Goal: Task Accomplishment & Management: Manage account settings

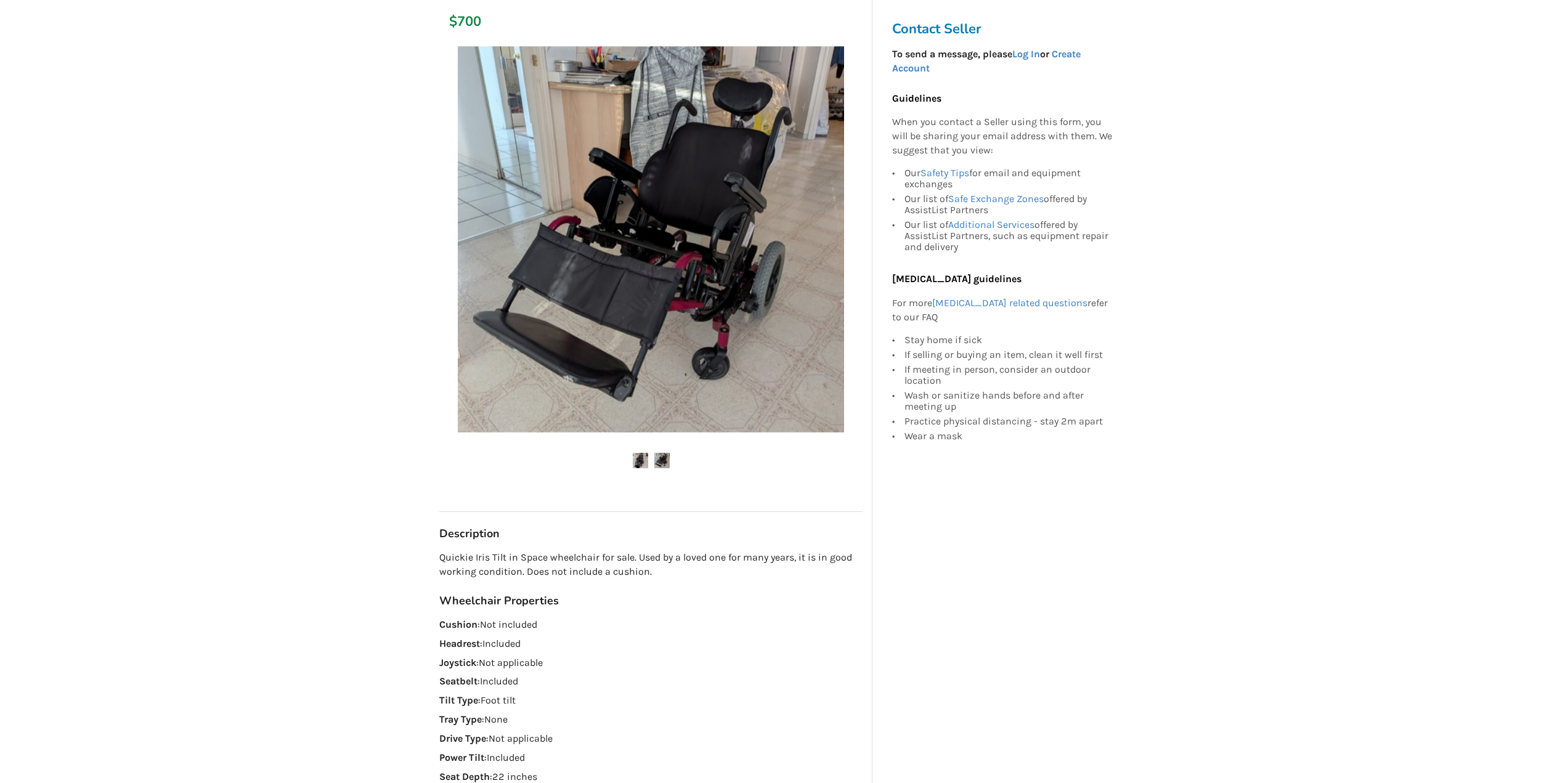
scroll to position [154, 0]
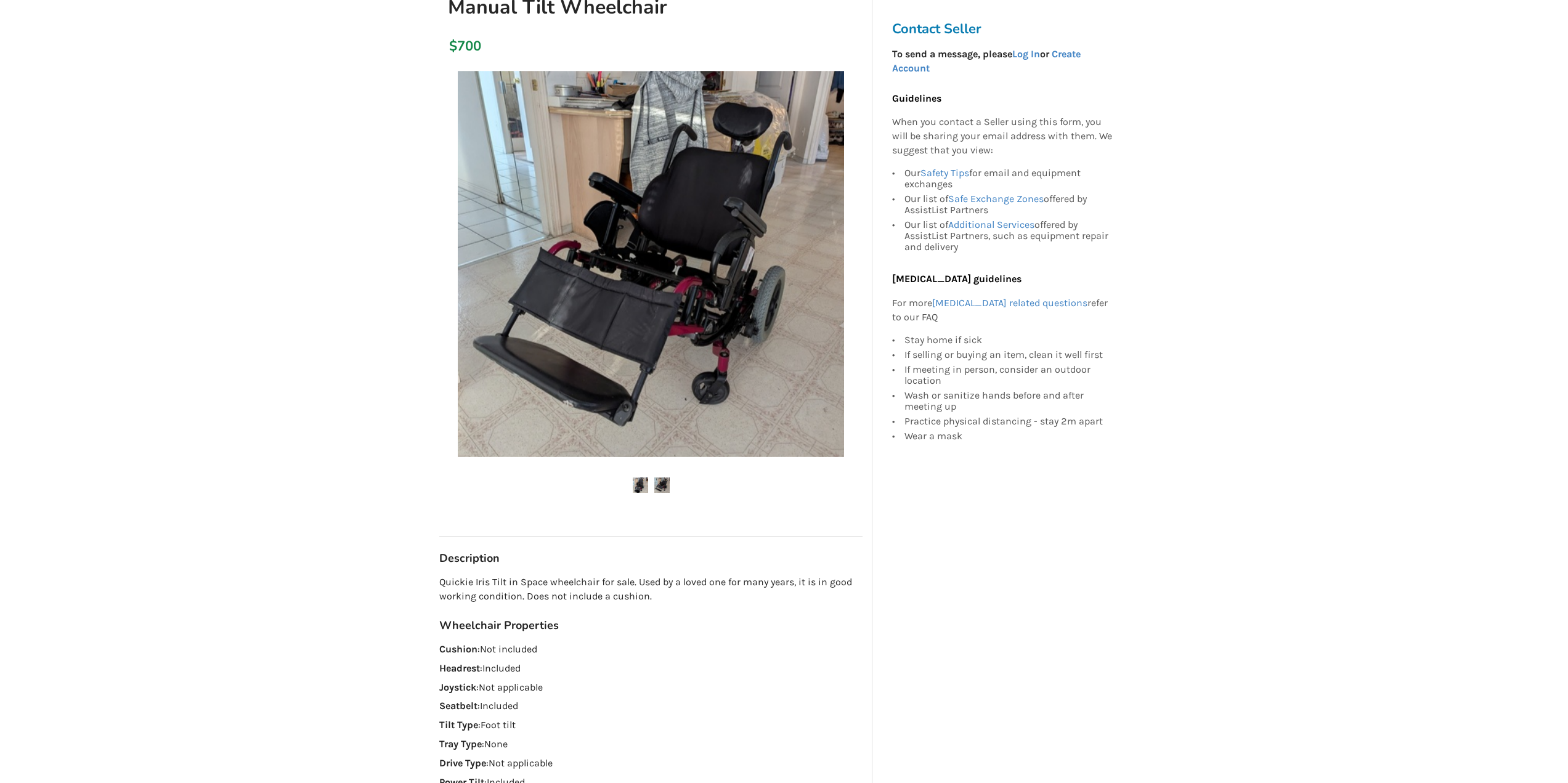
click at [659, 480] on img at bounding box center [662, 485] width 16 height 16
click at [637, 485] on img at bounding box center [640, 485] width 16 height 16
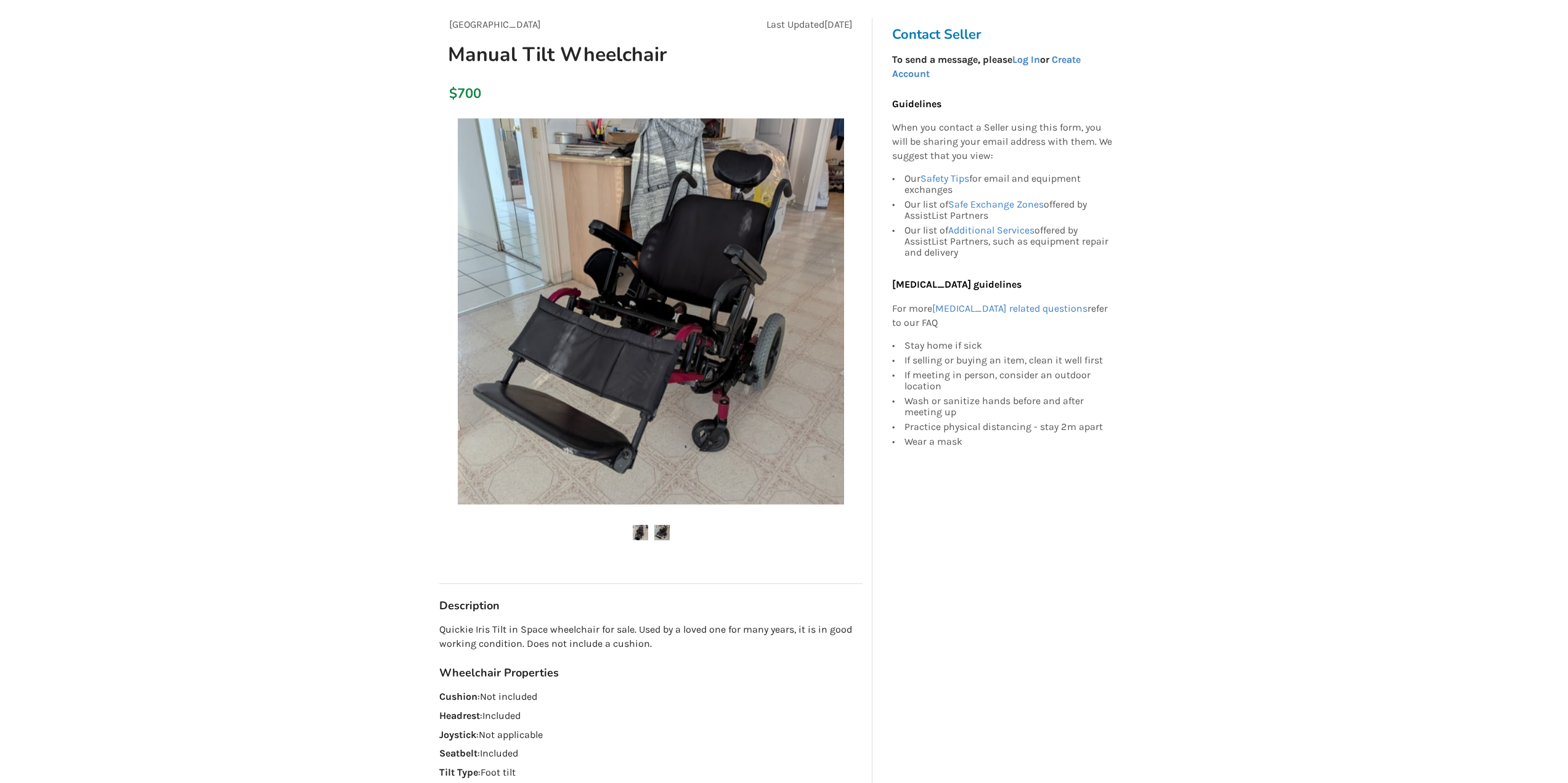
scroll to position [0, 0]
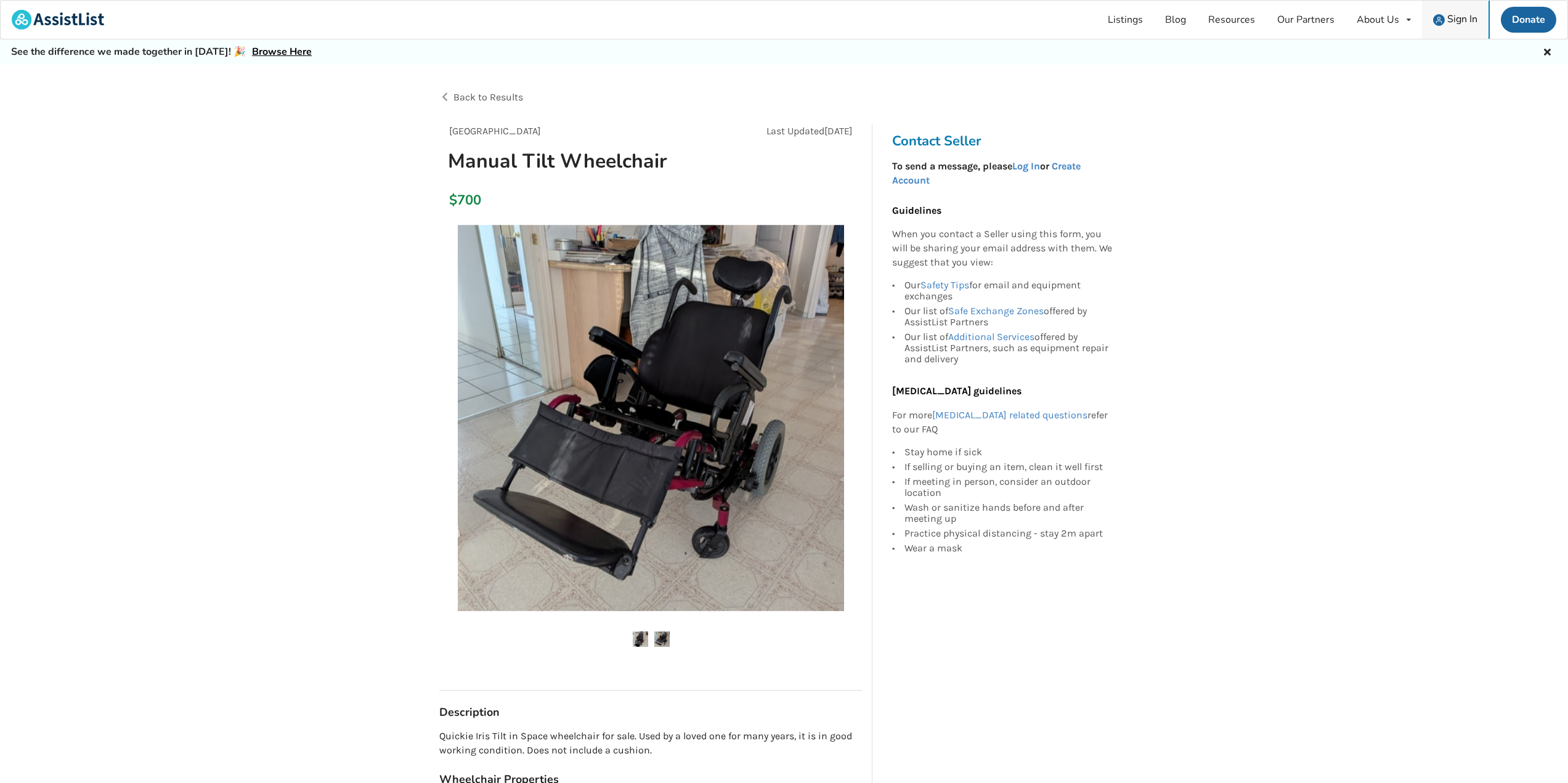
click at [1461, 21] on span "Sign In" at bounding box center [1462, 19] width 30 height 13
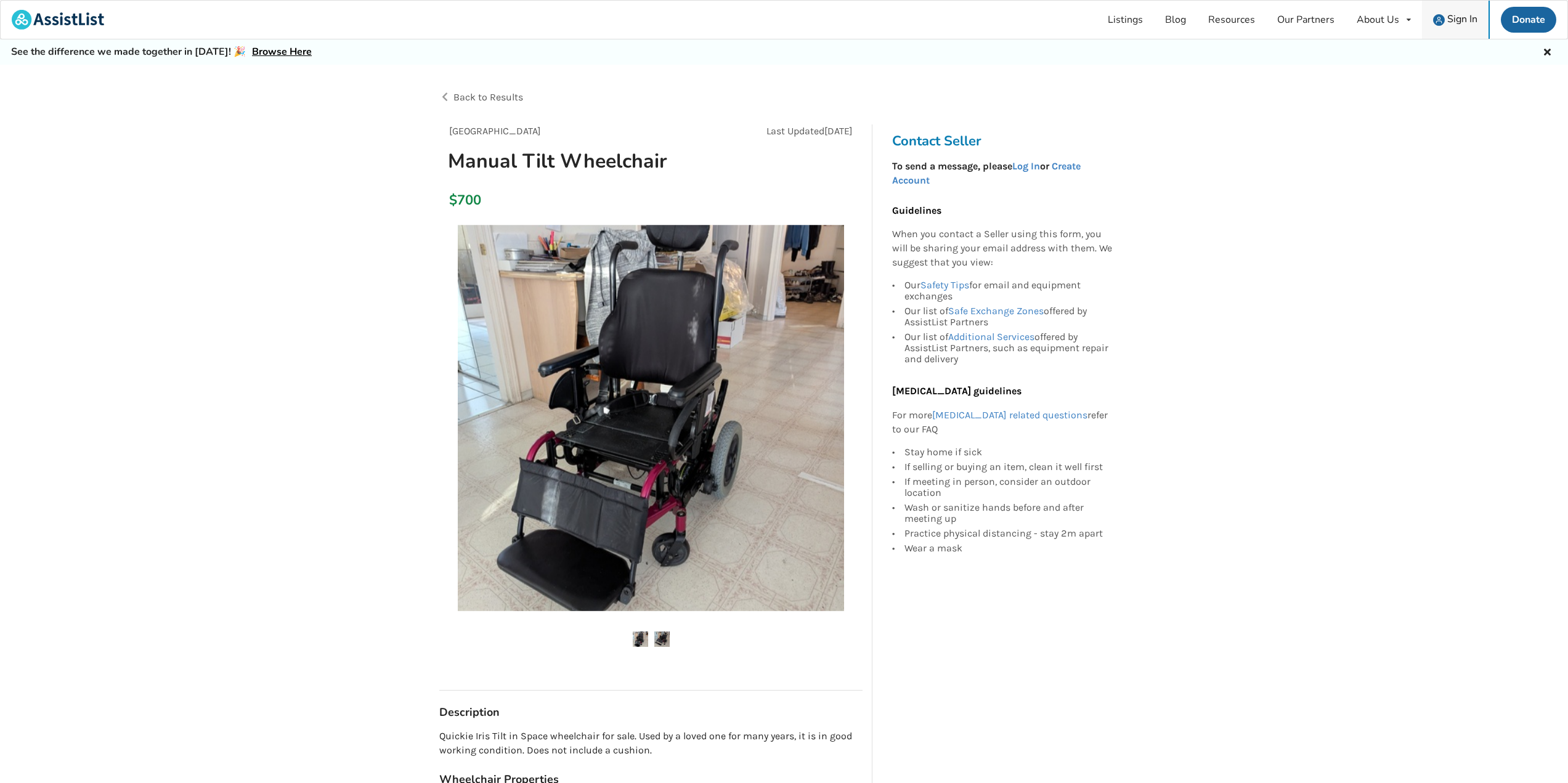
click at [1457, 16] on span "Sign In" at bounding box center [1462, 19] width 30 height 13
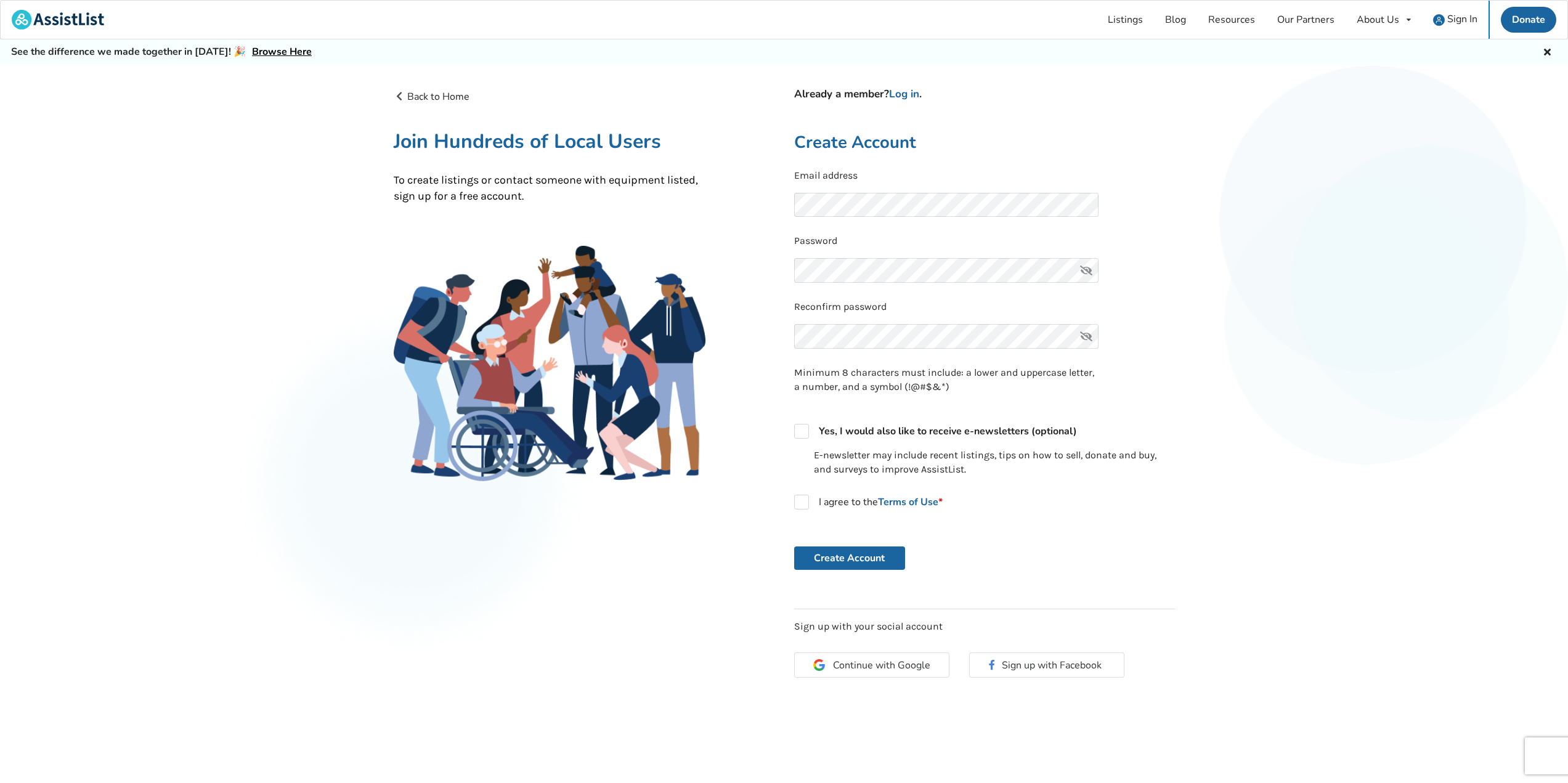
click at [939, 255] on div "Password" at bounding box center [984, 262] width 381 height 56
click at [1470, 17] on span "Sign In" at bounding box center [1462, 19] width 30 height 13
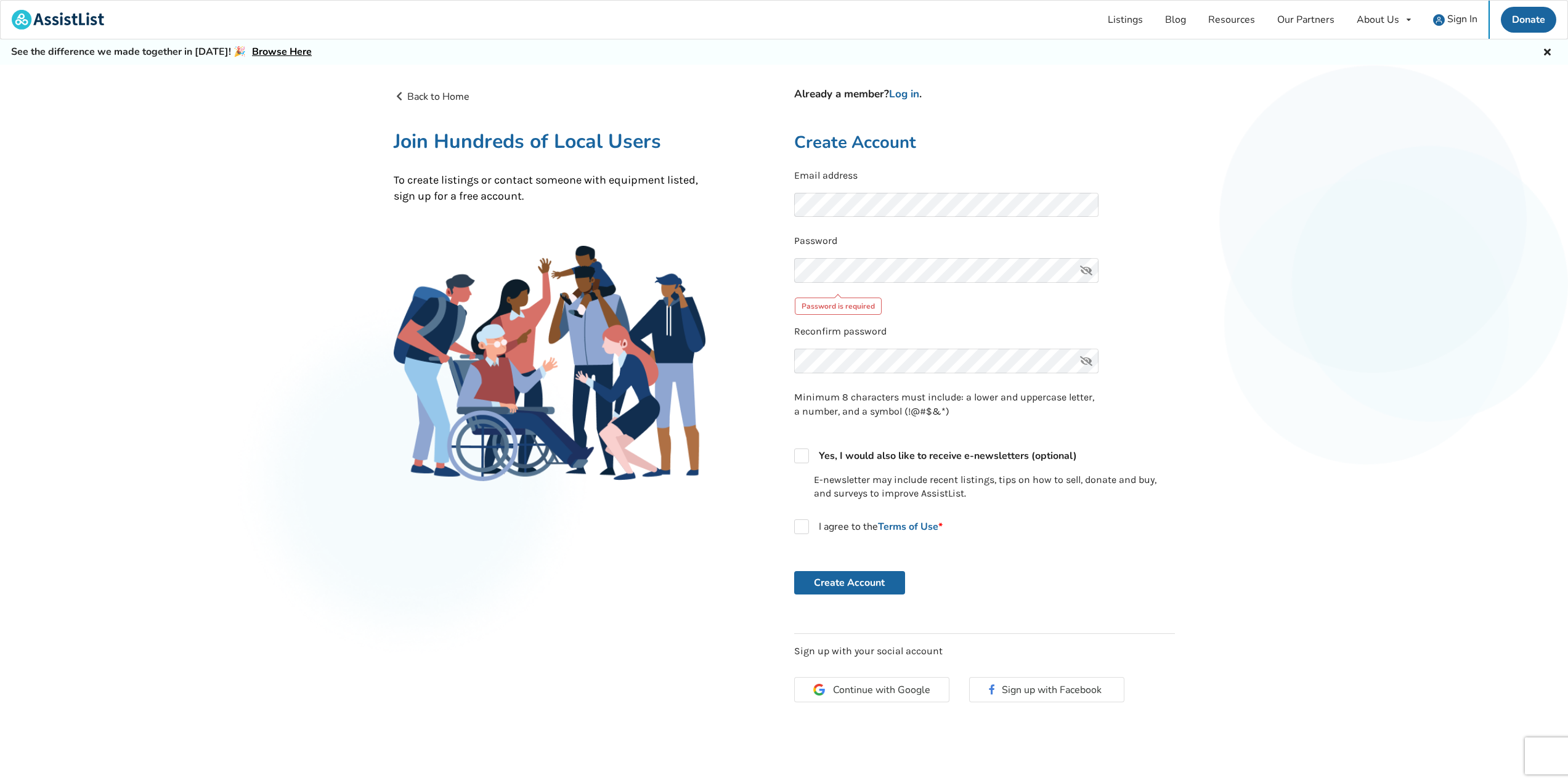
click at [1553, 51] on div "See the difference we made together in [DATE]! 🎉 Browse Here" at bounding box center [784, 52] width 1568 height 25
click at [915, 95] on link "Log in" at bounding box center [904, 94] width 30 height 14
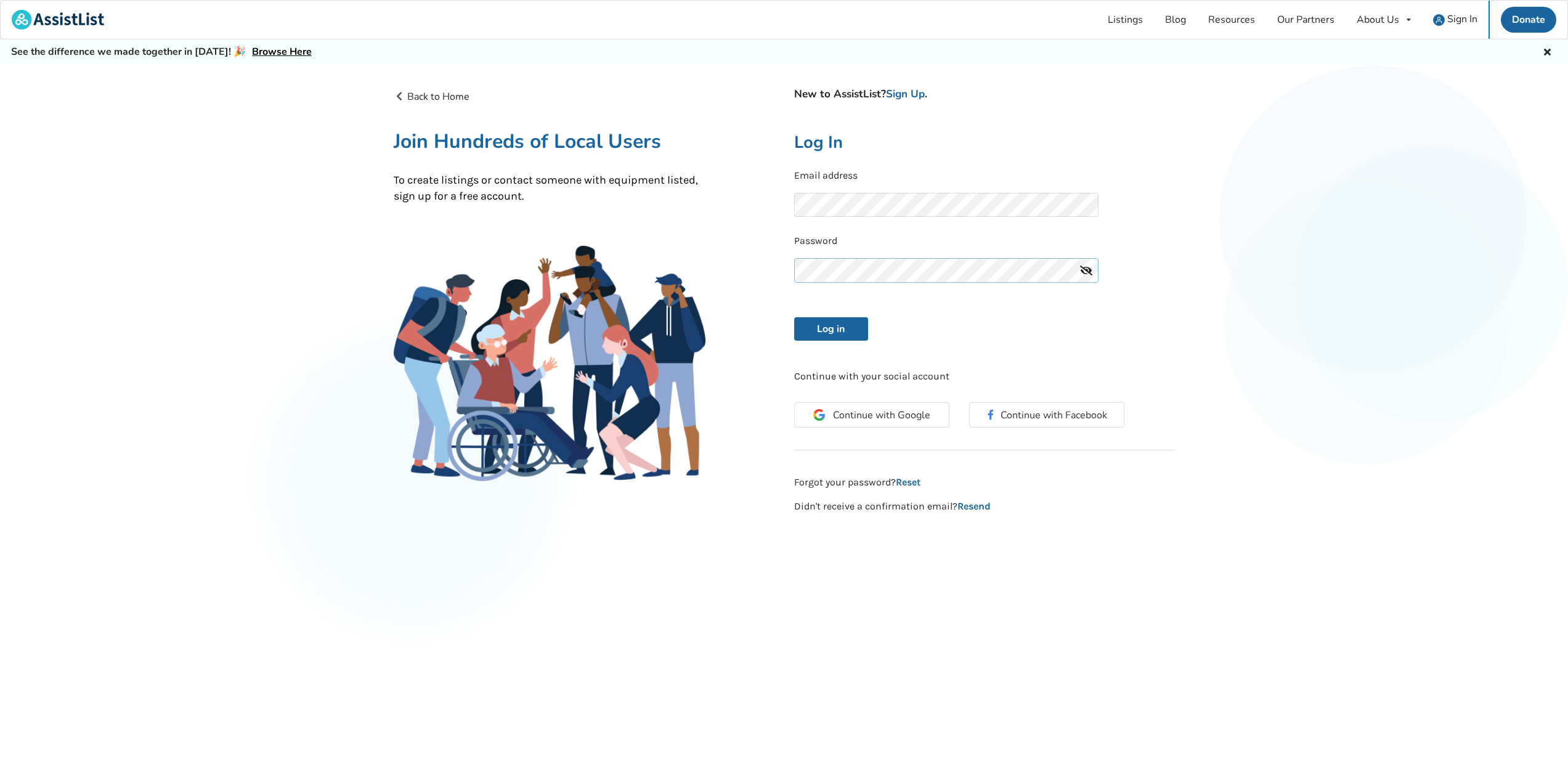
click at [794, 318] on button "Log in" at bounding box center [831, 329] width 74 height 23
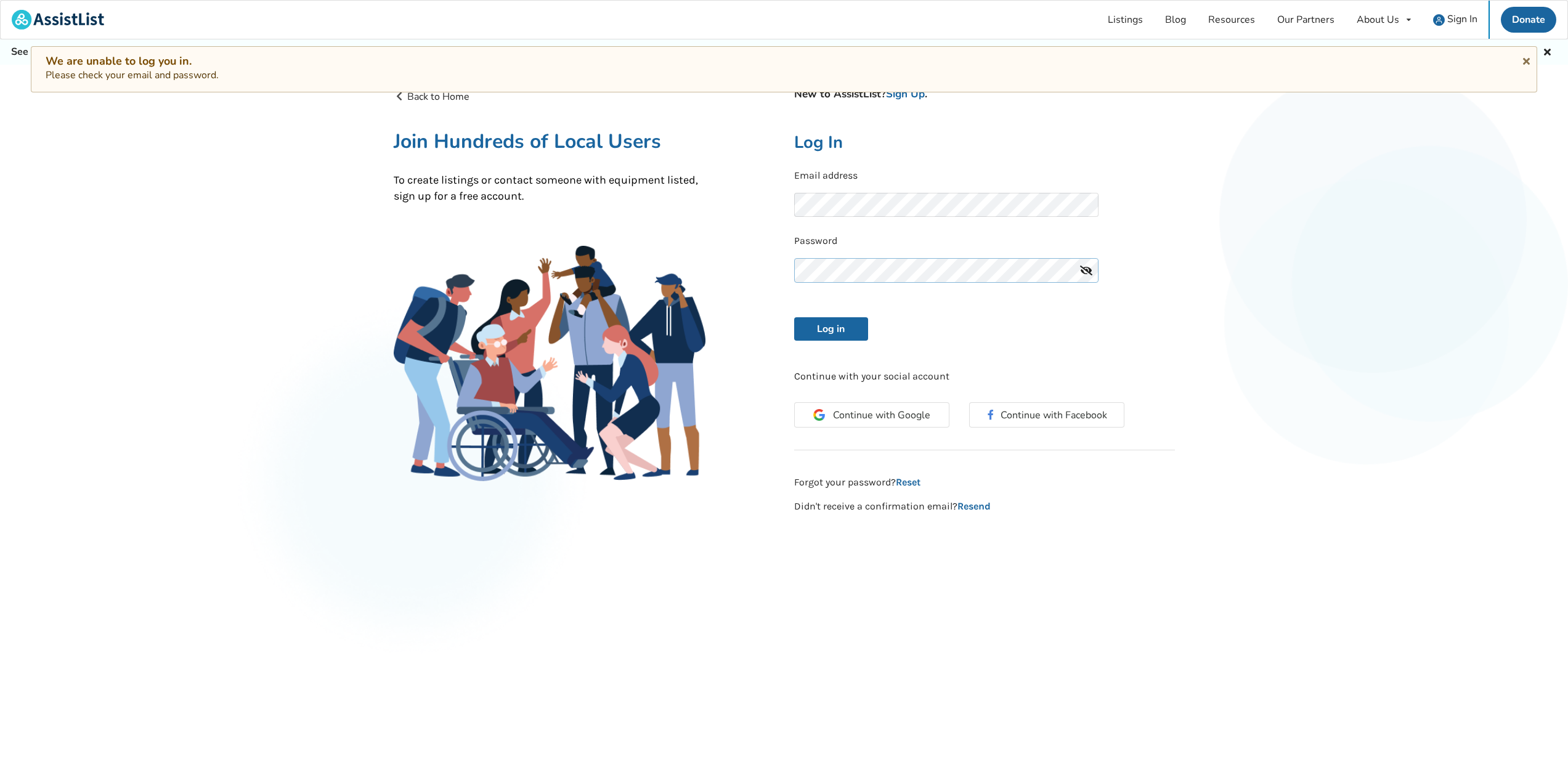
click at [794, 318] on button "Log in" at bounding box center [831, 329] width 74 height 23
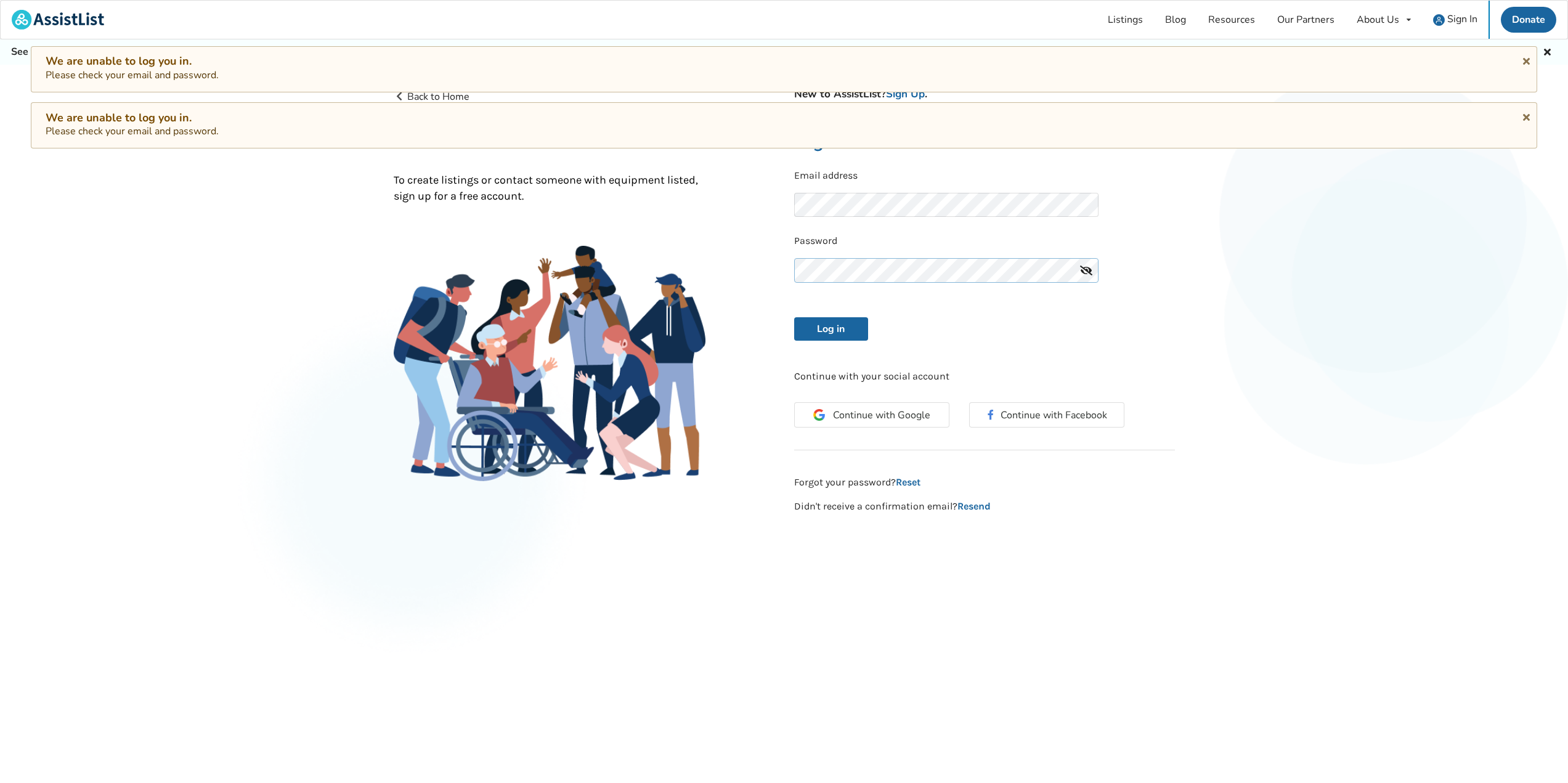
scroll to position [1, 0]
click at [794, 318] on button "Log in" at bounding box center [831, 329] width 74 height 23
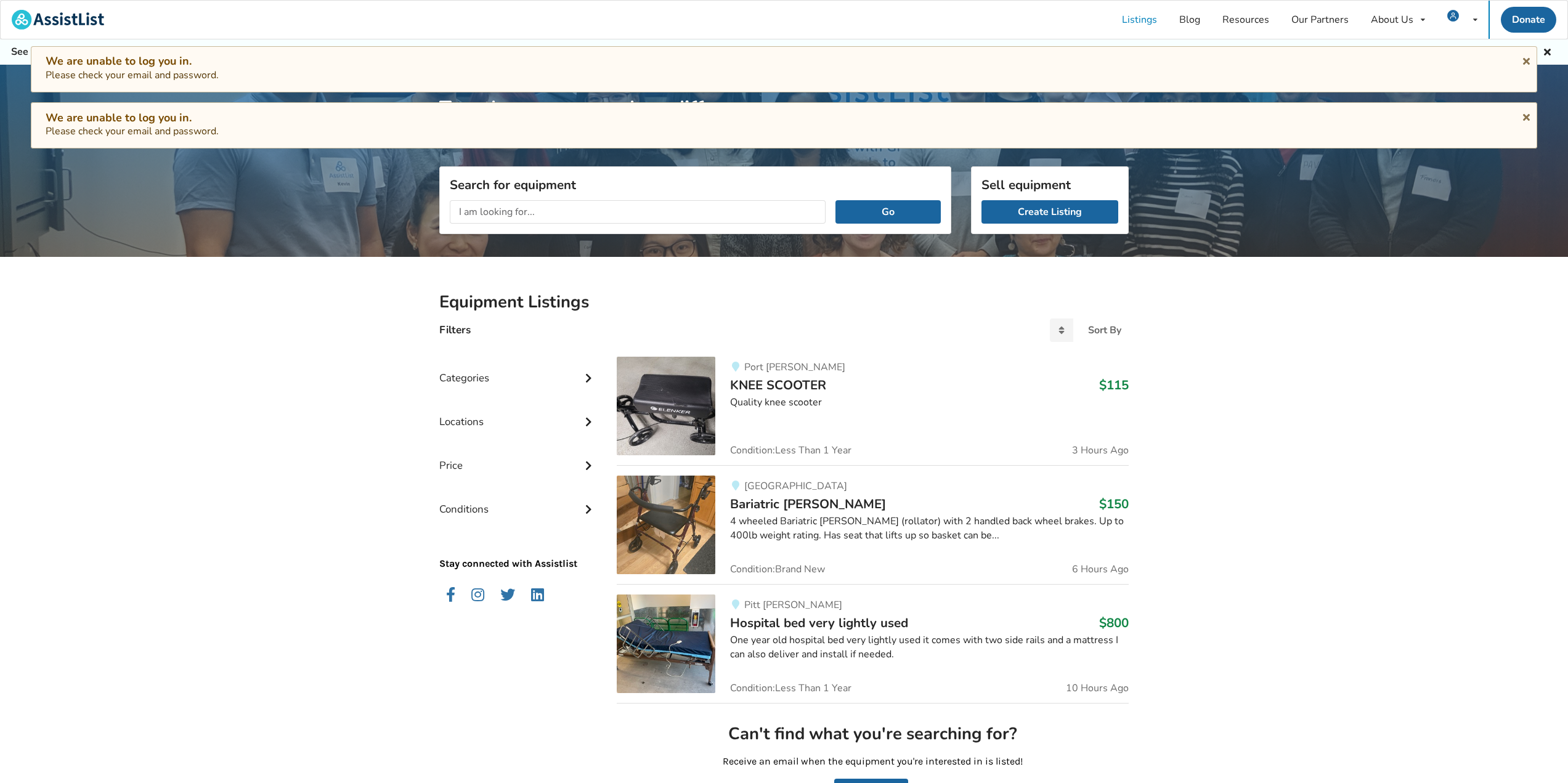
drag, startPoint x: 1385, startPoint y: 421, endPoint x: 1551, endPoint y: 136, distance: 329.8
click at [1528, 58] on icon at bounding box center [1527, 59] width 12 height 10
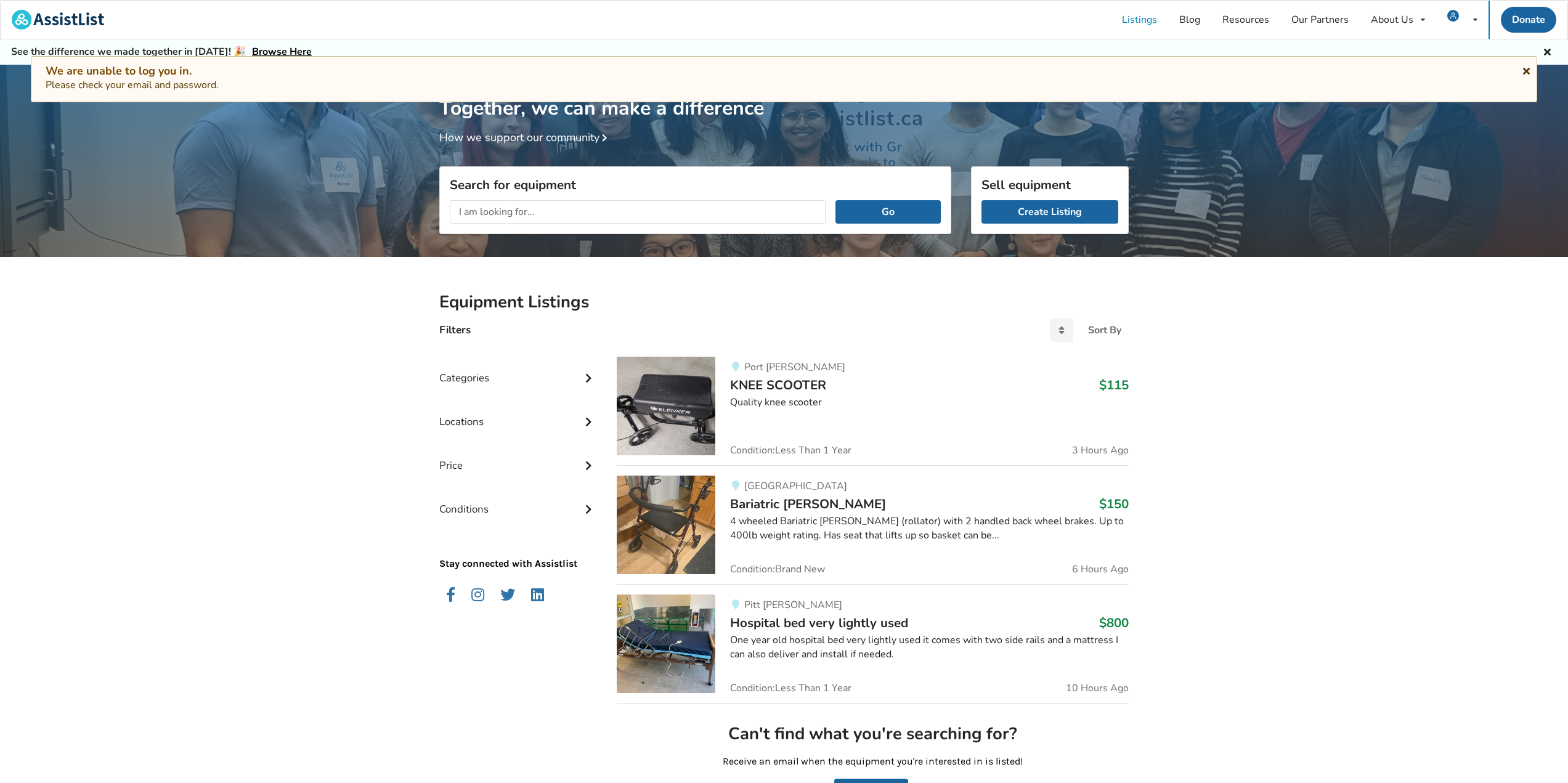
click at [1527, 71] on icon at bounding box center [1527, 69] width 12 height 10
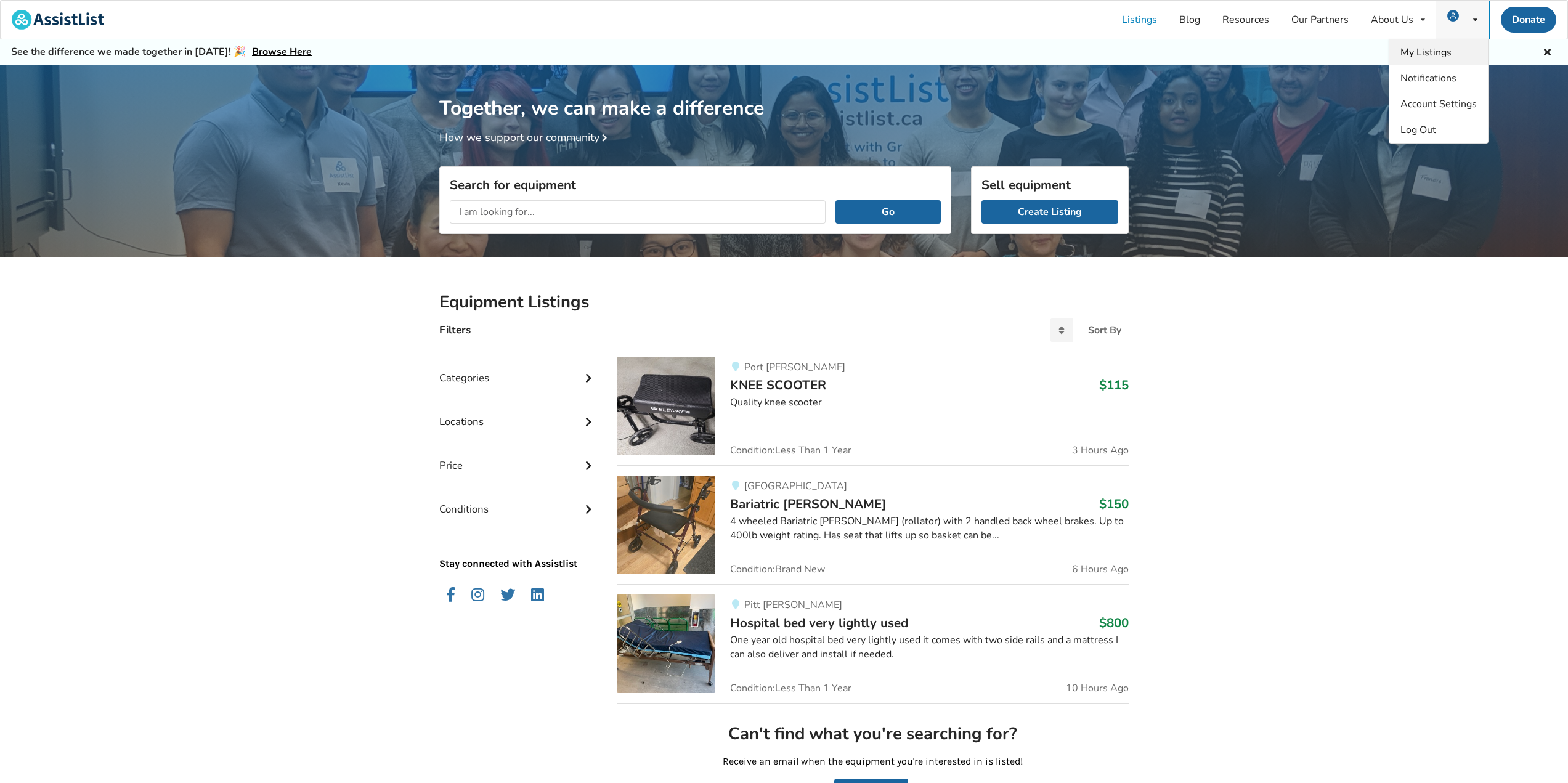
click at [1444, 54] on span "My Listings" at bounding box center [1426, 52] width 51 height 13
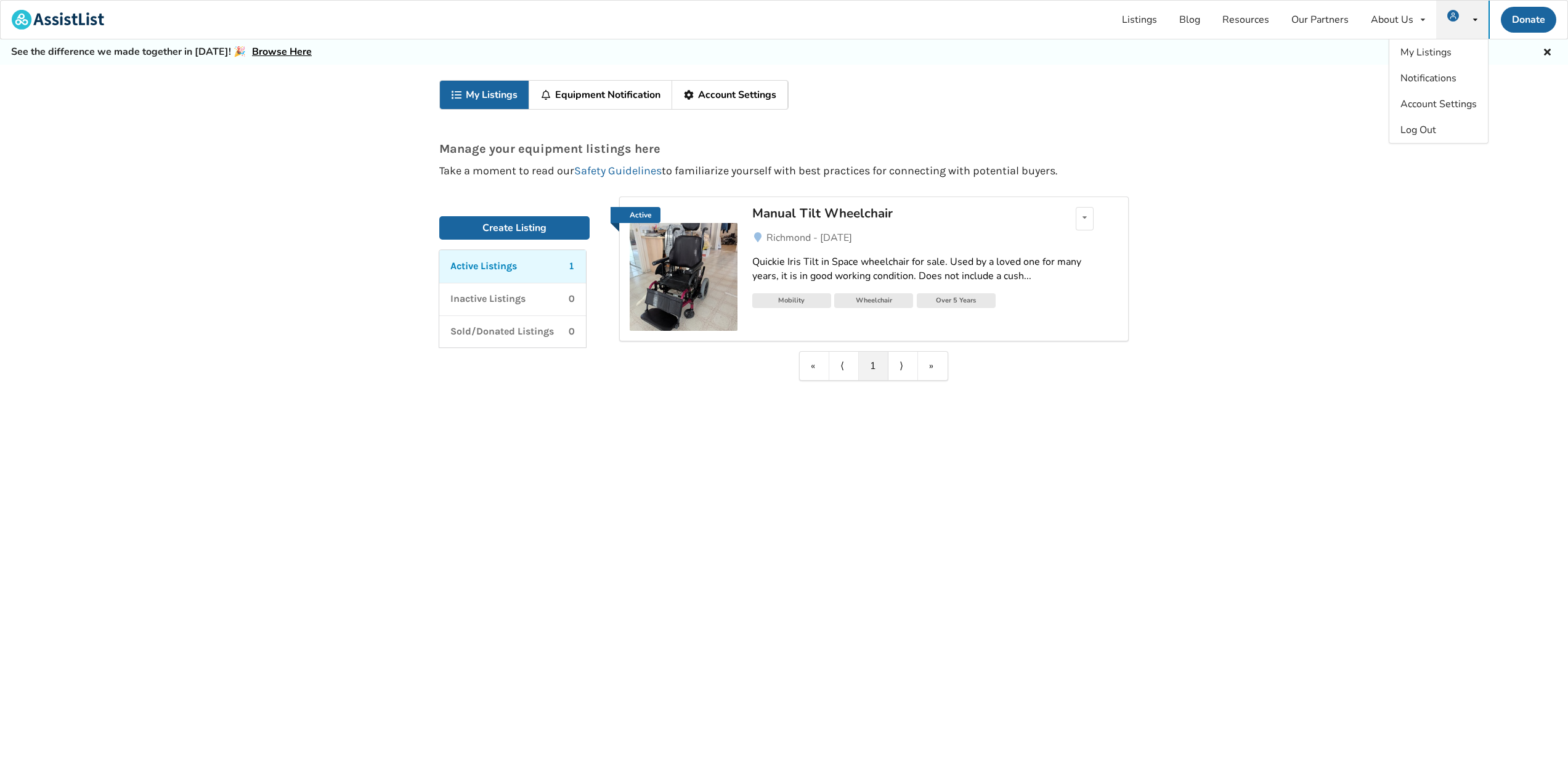
click at [876, 243] on div "Richmond - [DATE]" at bounding box center [934, 238] width 366 height 15
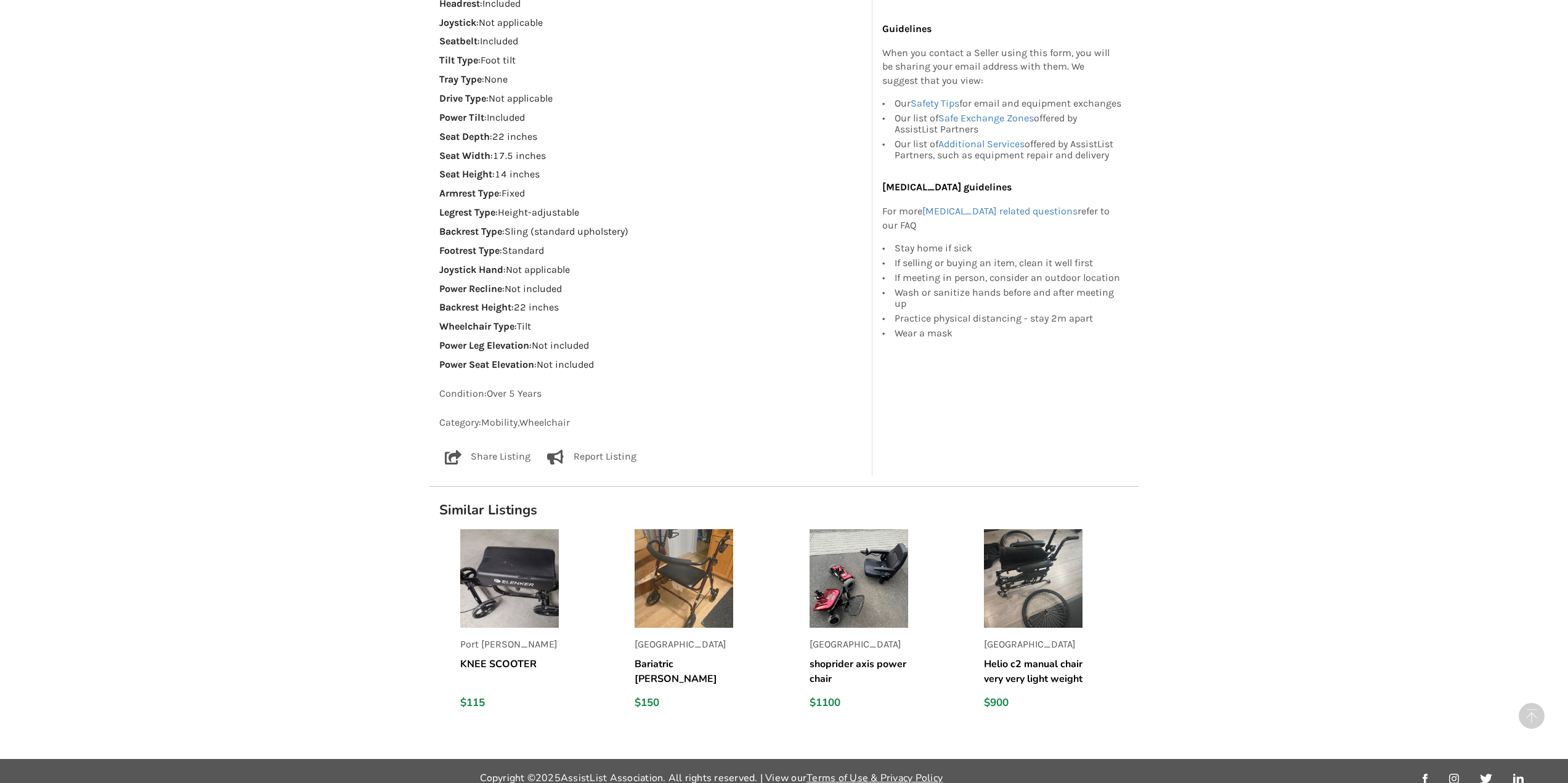
scroll to position [832, 0]
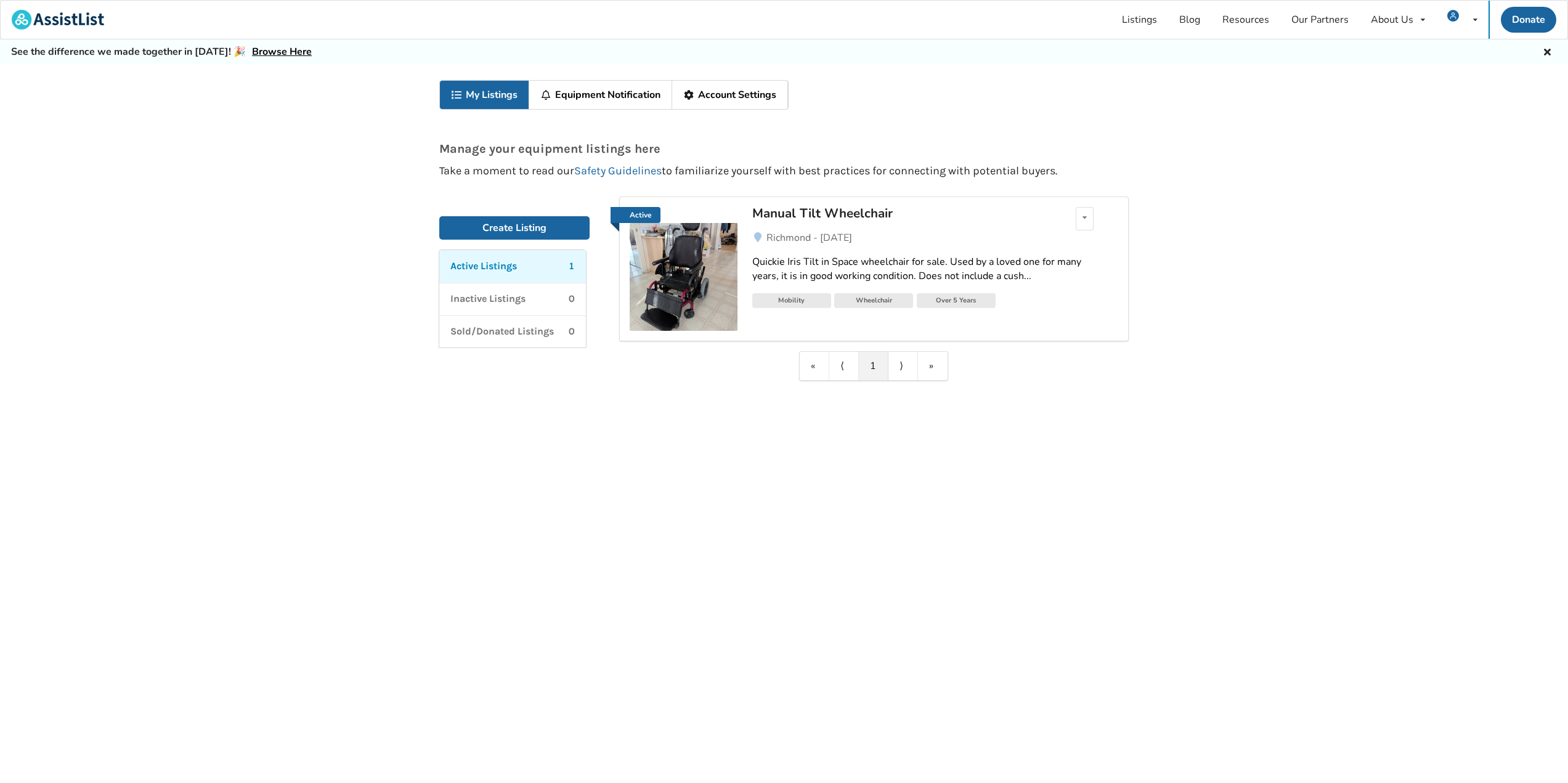
click at [879, 216] on div "Manual Tilt Wheelchair" at bounding box center [896, 212] width 288 height 16
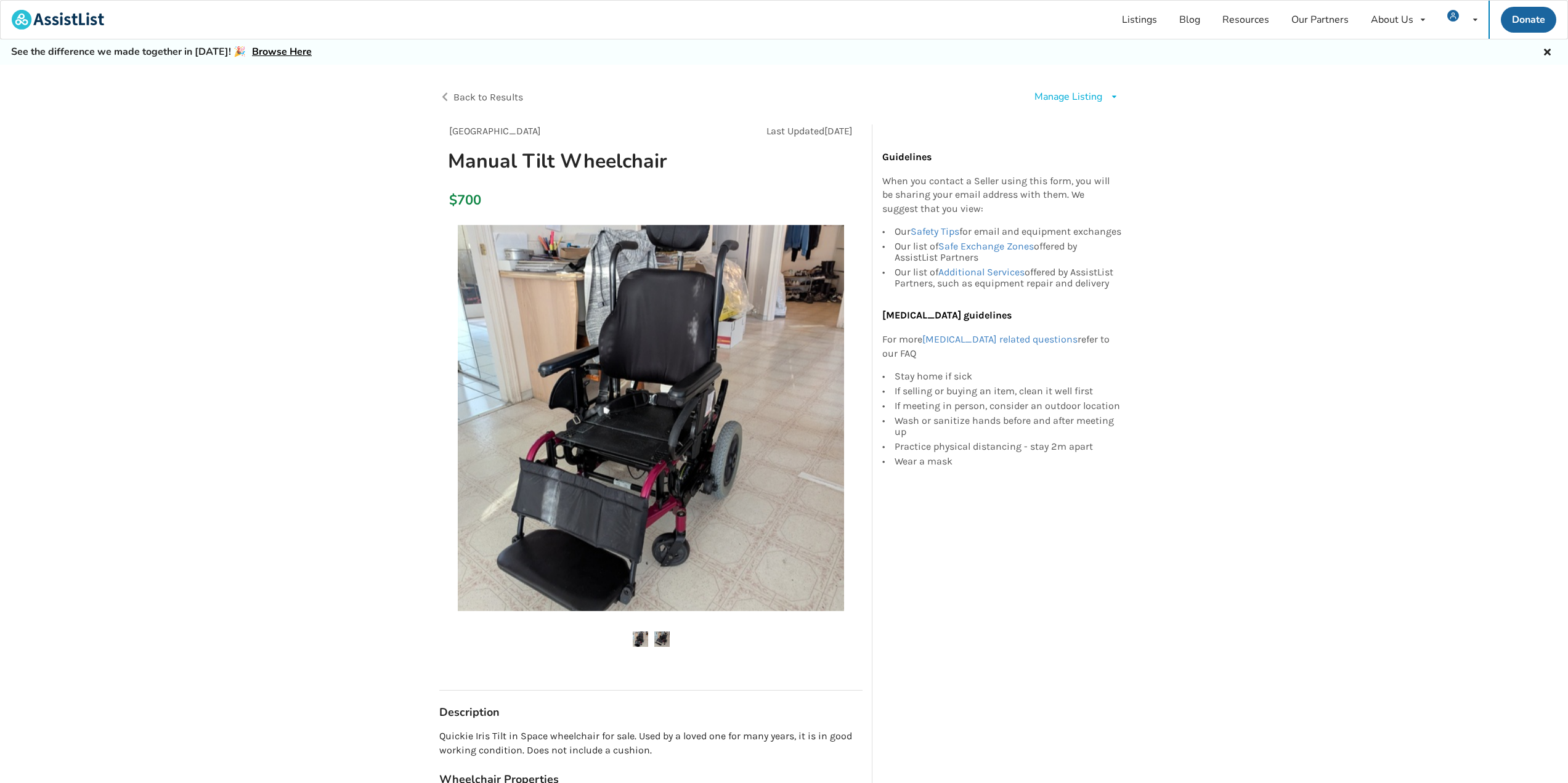
click at [659, 637] on img at bounding box center [662, 640] width 16 height 16
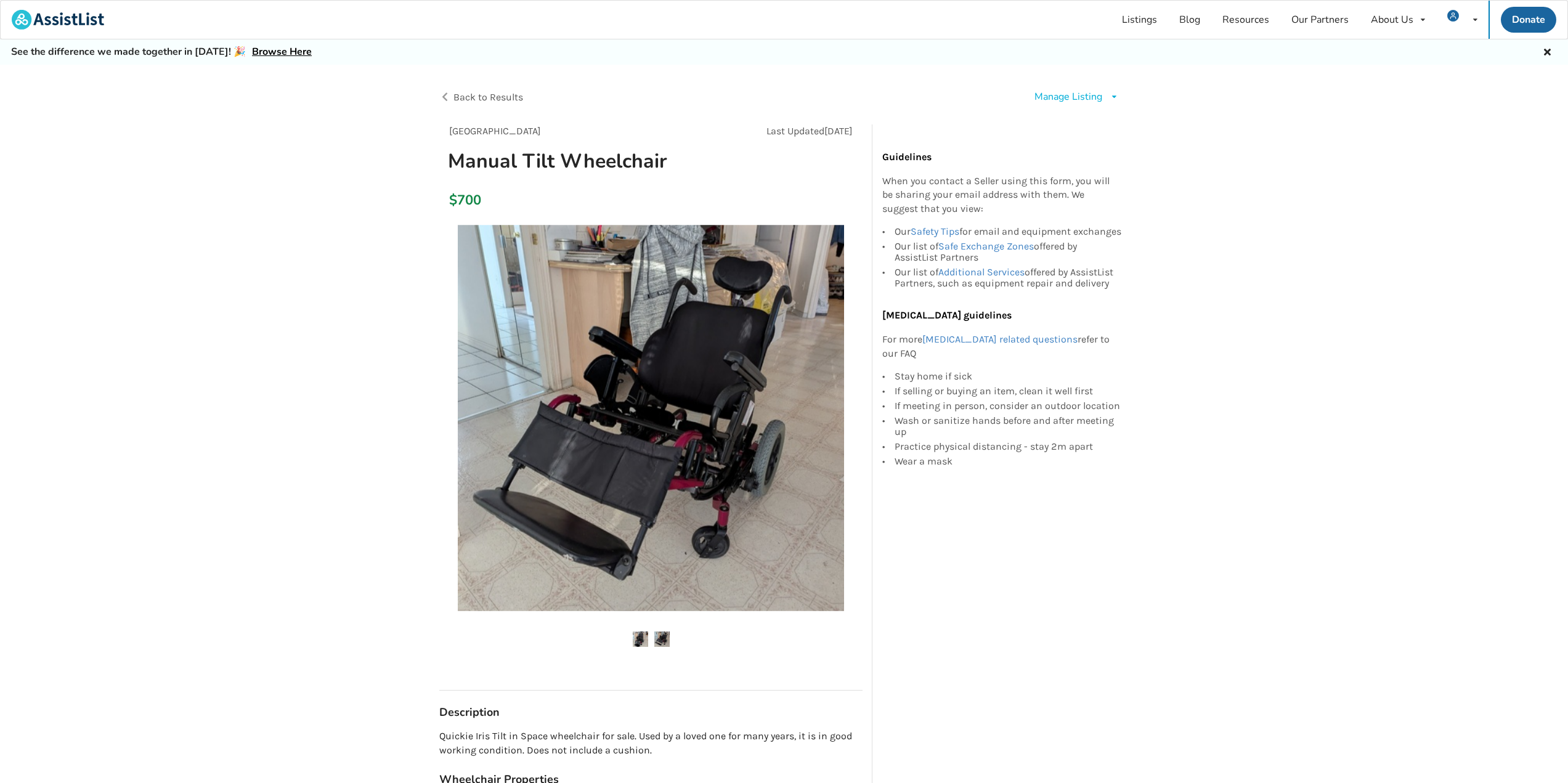
click at [1545, 49] on icon at bounding box center [1547, 51] width 12 height 10
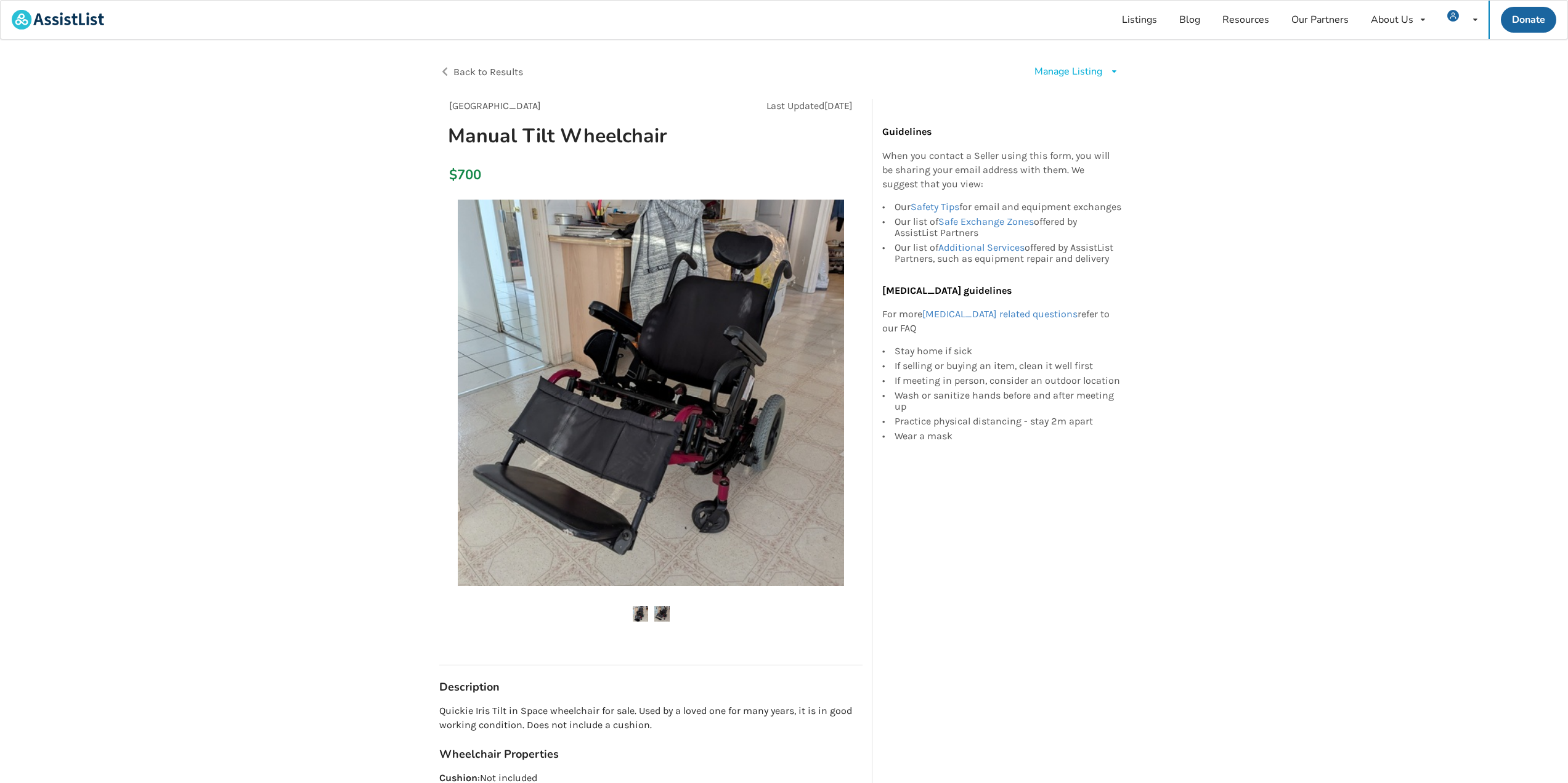
click at [1109, 71] on div "Manage Listing Edit listing Renew listing Mark as Sold Delete listing" at bounding box center [1077, 71] width 85 height 14
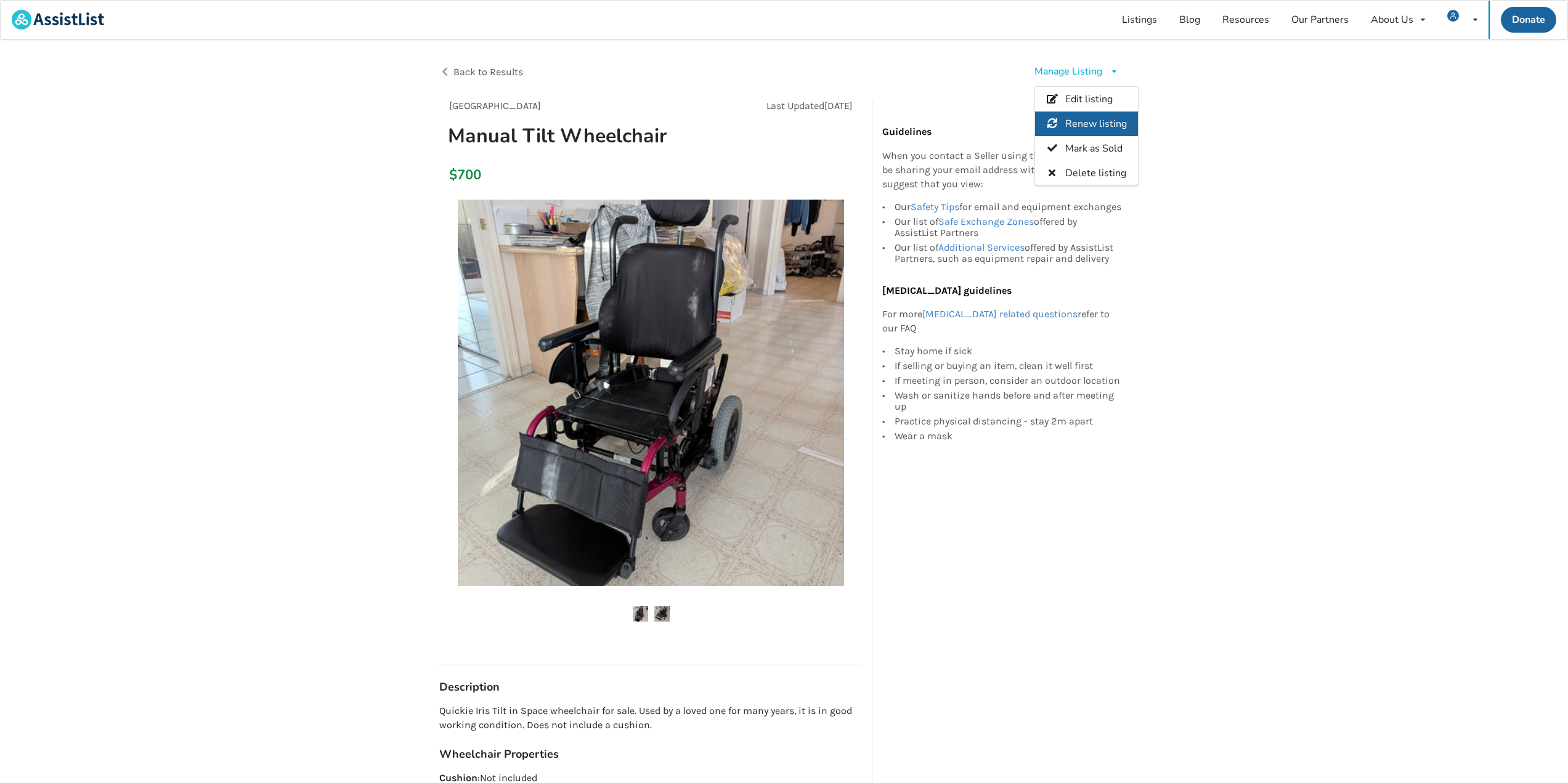
click at [1100, 123] on span "Renew listing" at bounding box center [1096, 124] width 61 height 13
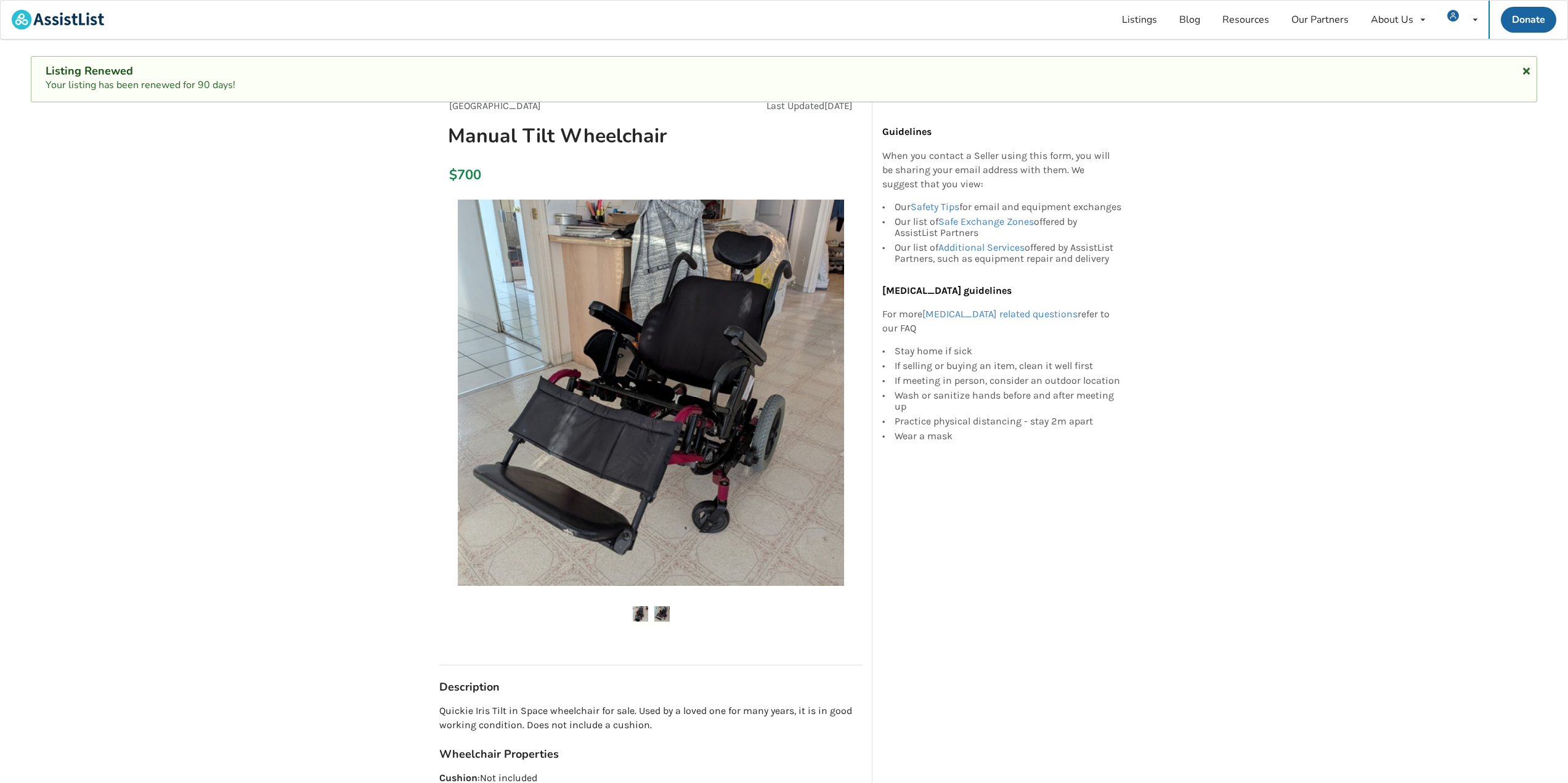
click at [1531, 69] on icon at bounding box center [1527, 69] width 12 height 10
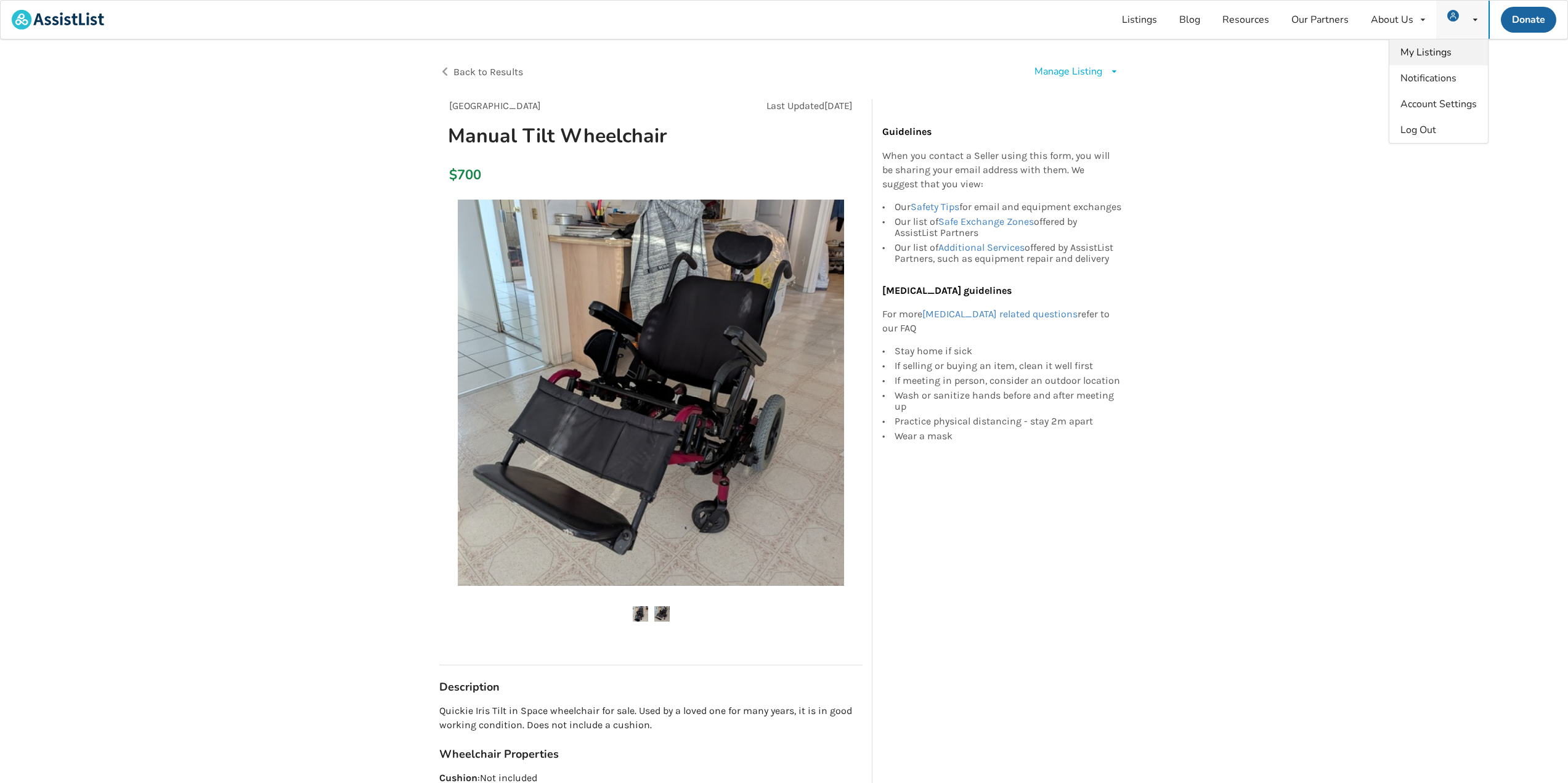
click at [1444, 52] on span "My Listings" at bounding box center [1426, 52] width 51 height 13
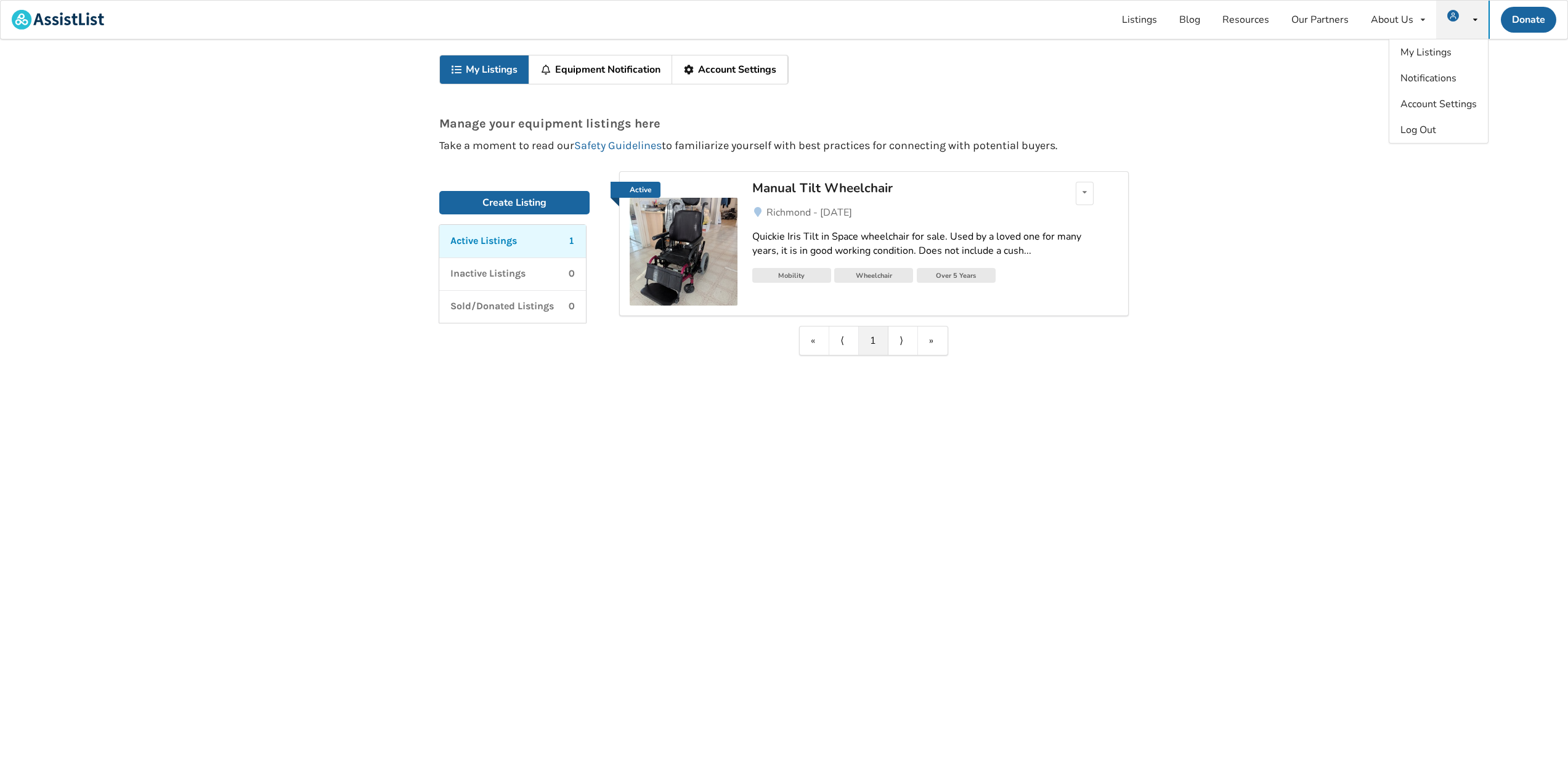
click at [1469, 11] on div "My Listings Notifications Account Settings Log Out" at bounding box center [1462, 20] width 52 height 38
drag, startPoint x: 1248, startPoint y: 260, endPoint x: 868, endPoint y: 239, distance: 380.6
click at [1235, 257] on div "My Listings Equipment Notification Account Settings Manage your equipment listi…" at bounding box center [784, 413] width 1568 height 747
click at [1087, 188] on div "Edit listing Renew listing Mark as Sold Delete listing" at bounding box center [1085, 193] width 18 height 23
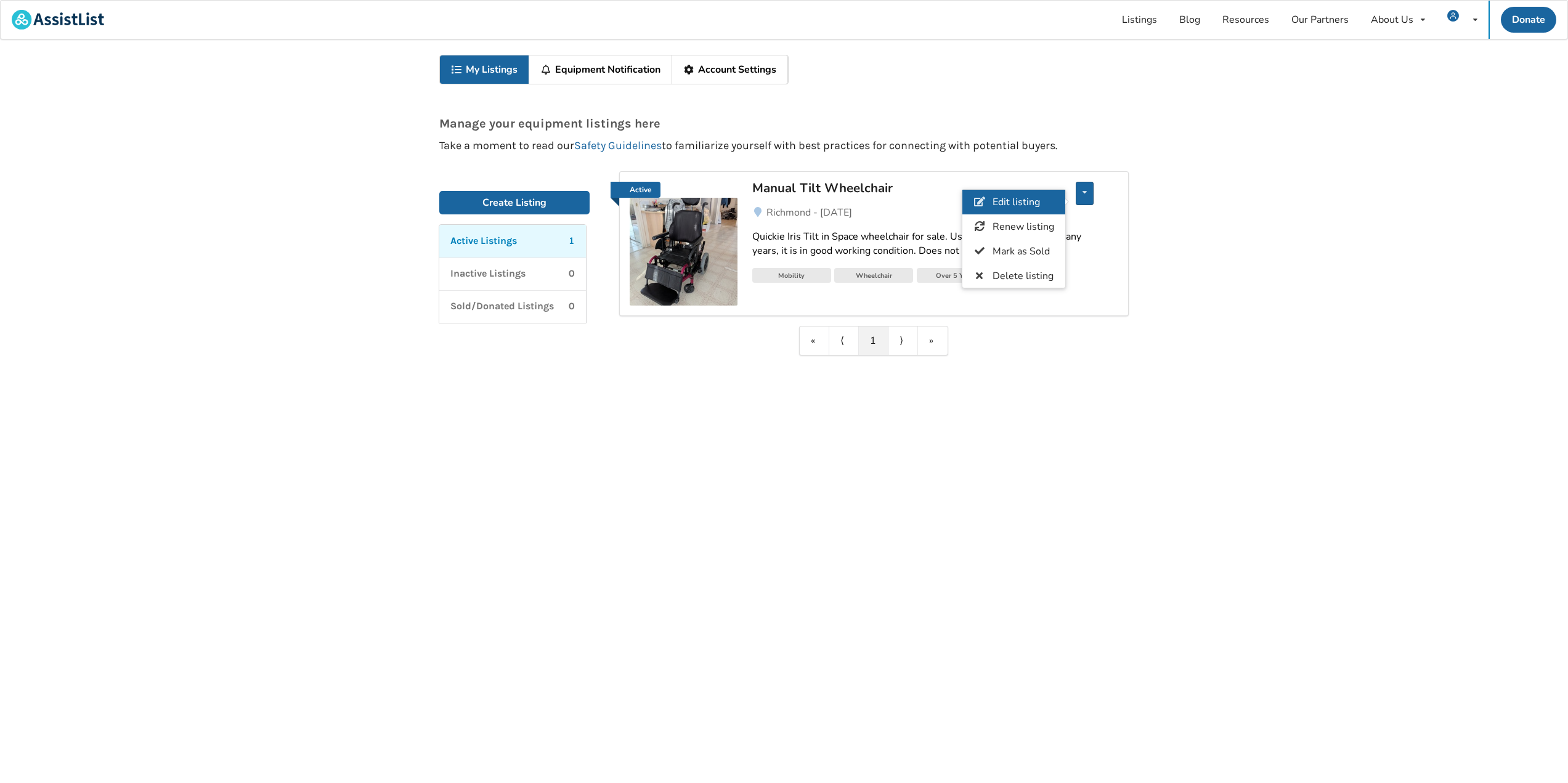
click at [1050, 205] on link "Edit listing" at bounding box center [1014, 202] width 103 height 25
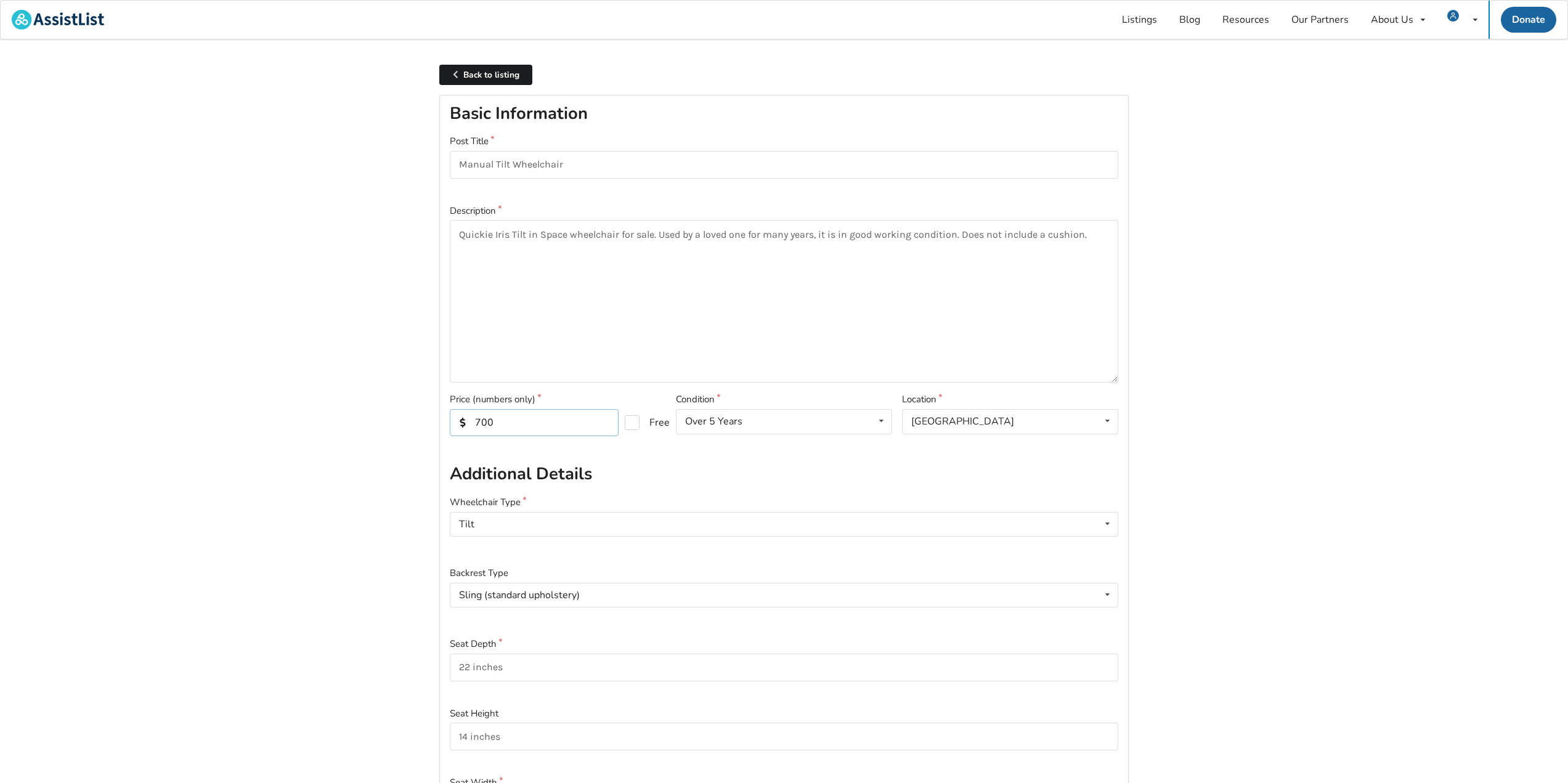
click at [535, 426] on input "700" at bounding box center [534, 422] width 169 height 27
type input "500"
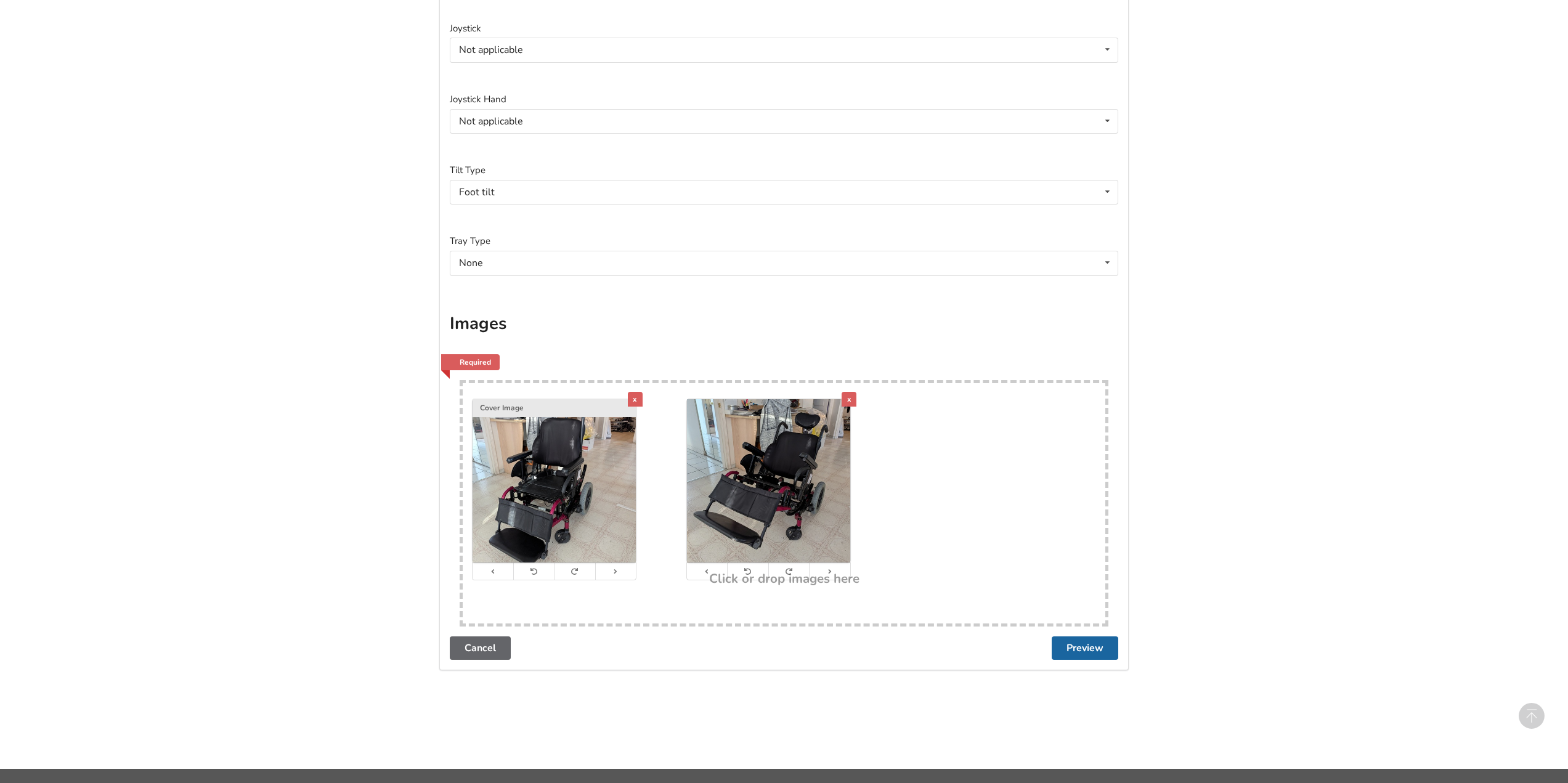
scroll to position [1977, 0]
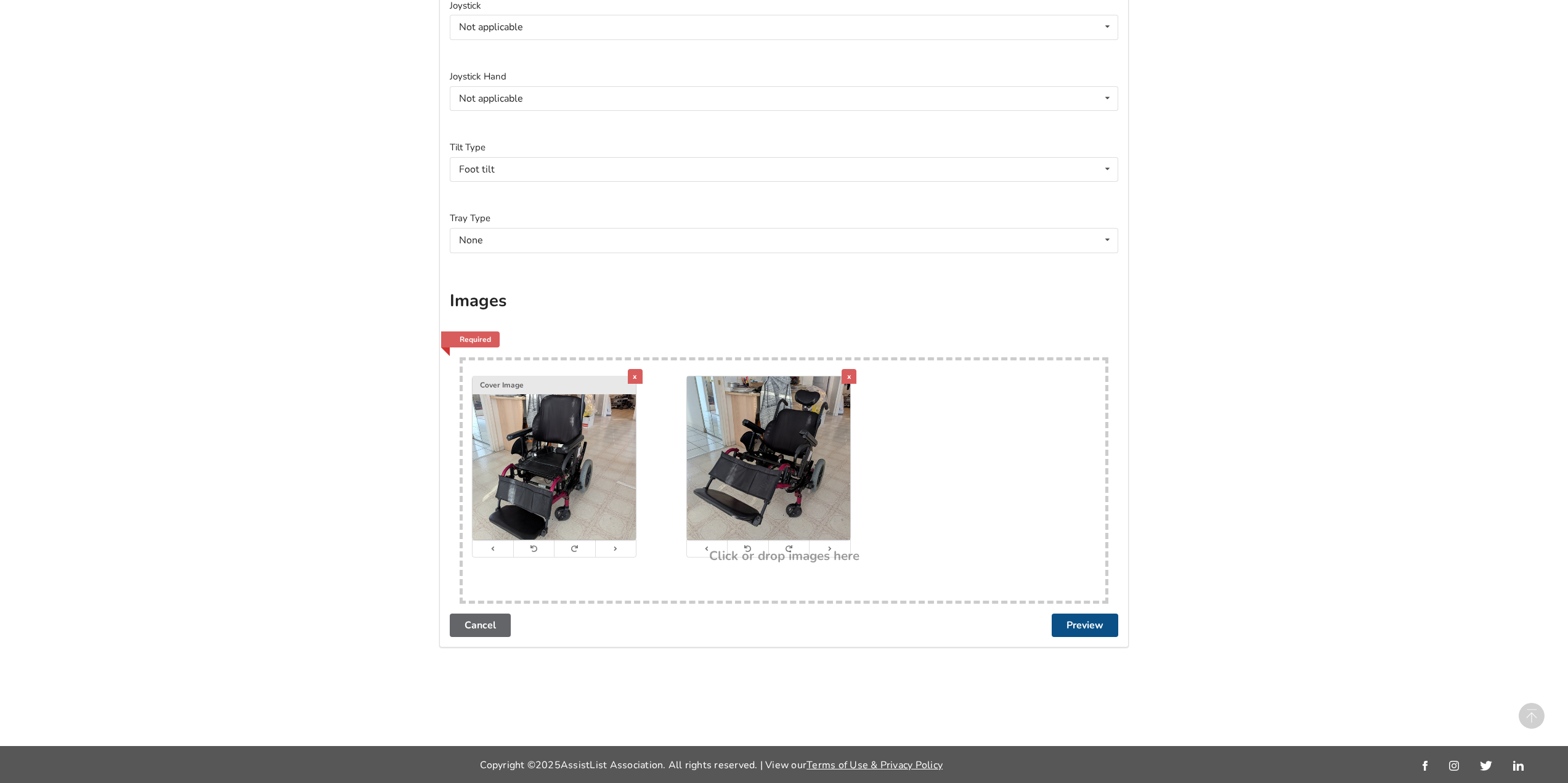
click at [1104, 631] on button "Preview" at bounding box center [1085, 625] width 66 height 23
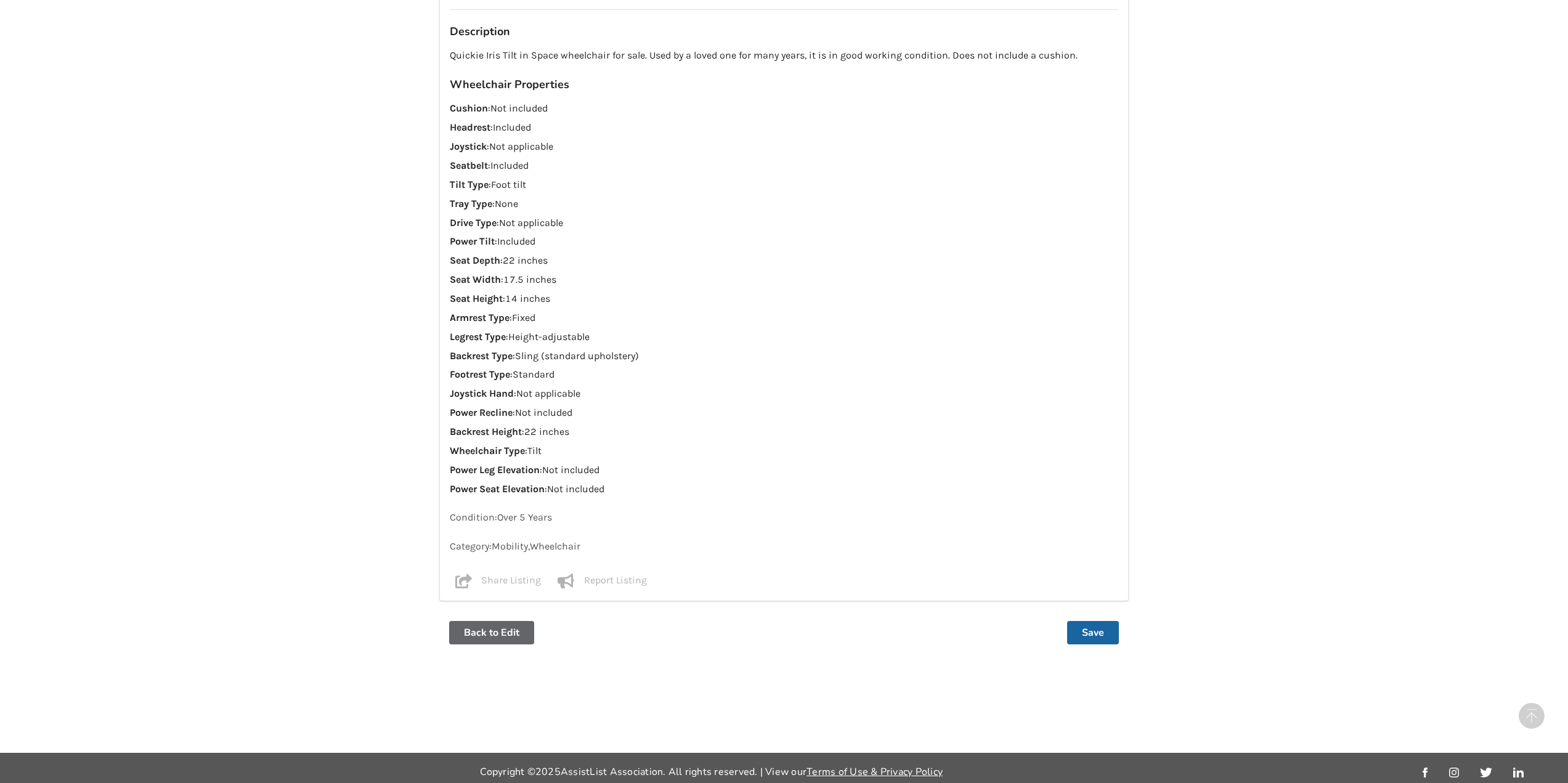
scroll to position [917, 0]
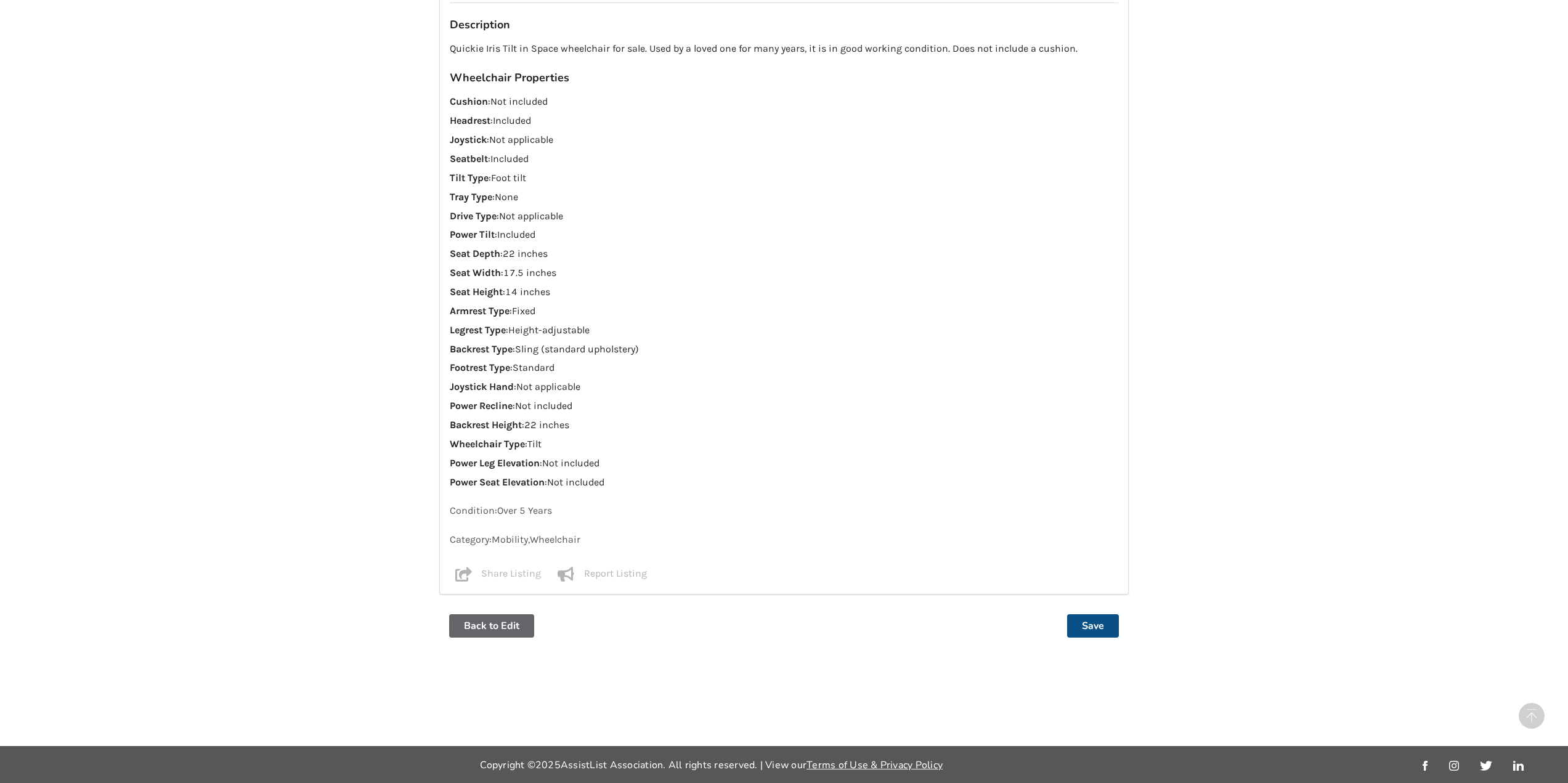
click at [1111, 621] on button "Save" at bounding box center [1093, 626] width 51 height 23
